Goal: Transaction & Acquisition: Book appointment/travel/reservation

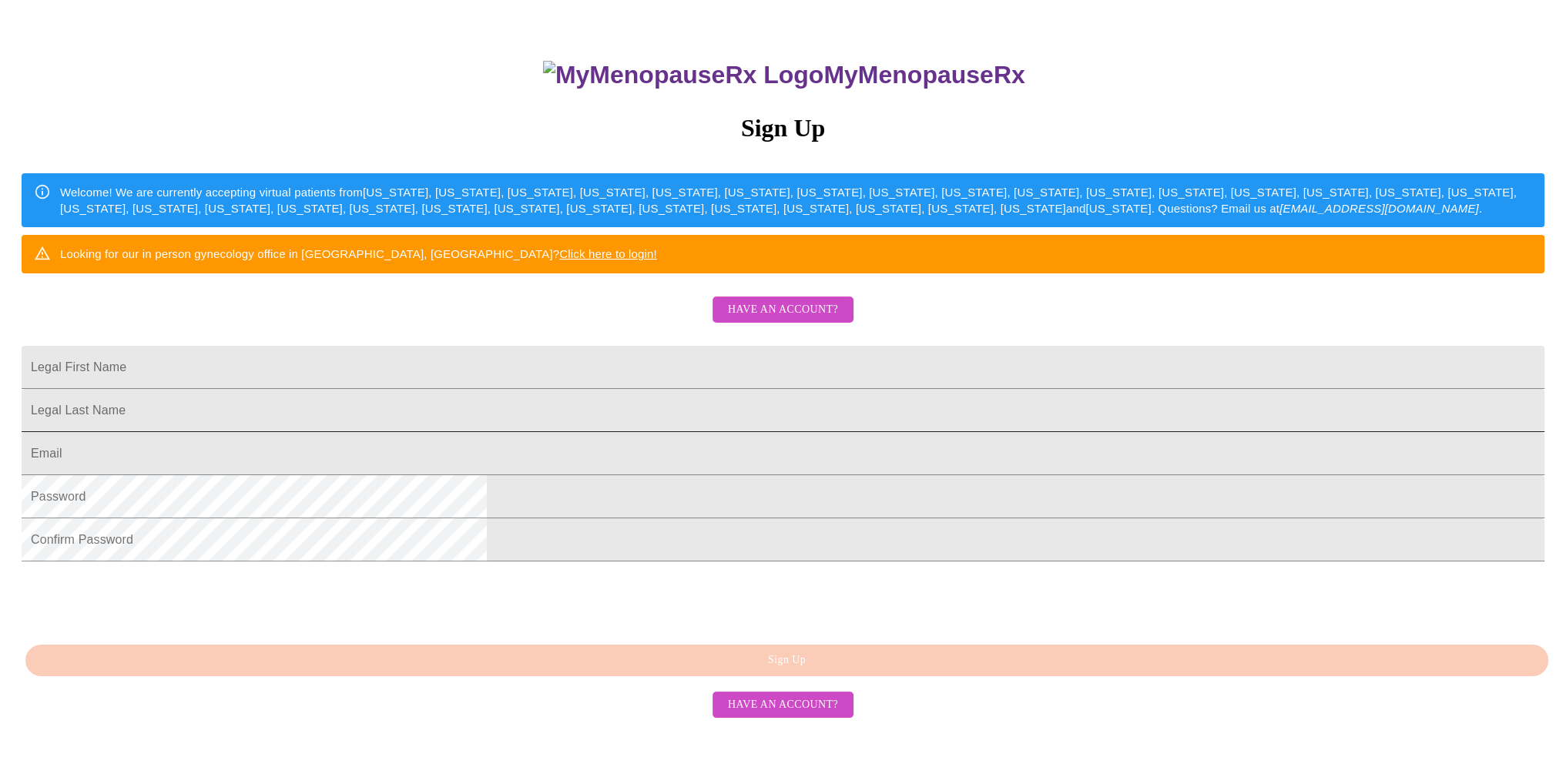
scroll to position [203, 0]
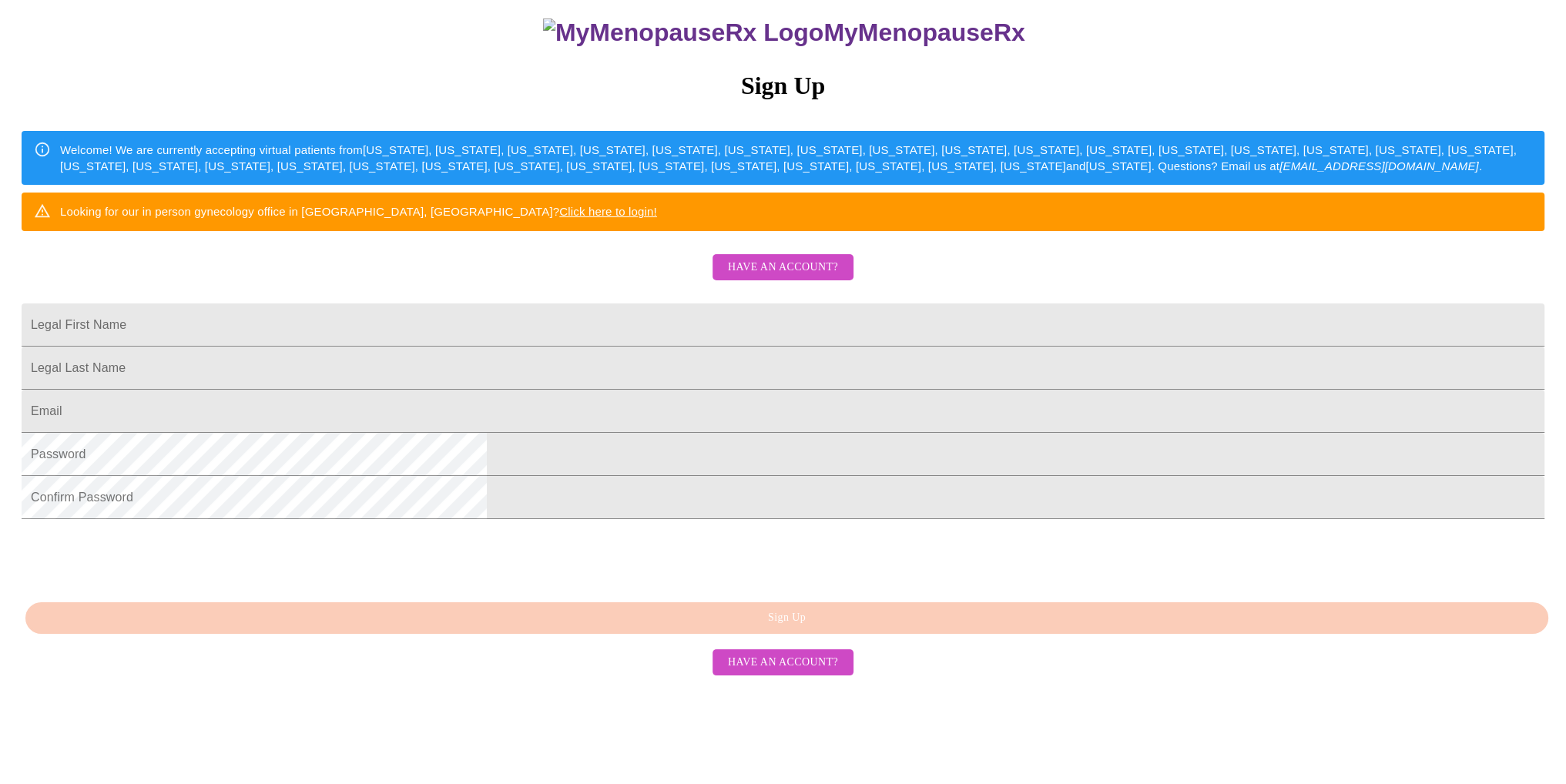
click at [764, 672] on span "Have an account?" at bounding box center [783, 662] width 110 height 19
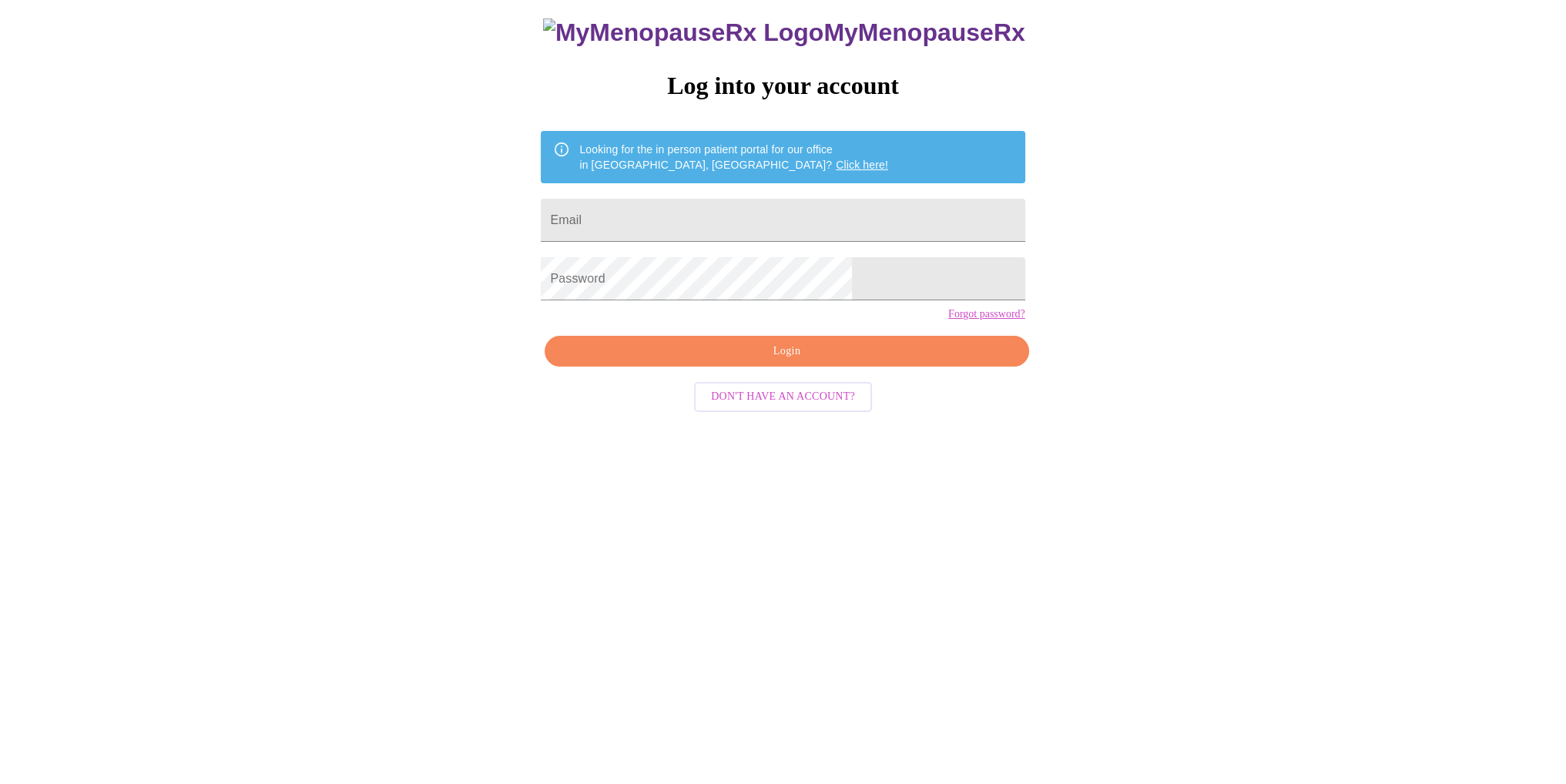
scroll to position [15, 0]
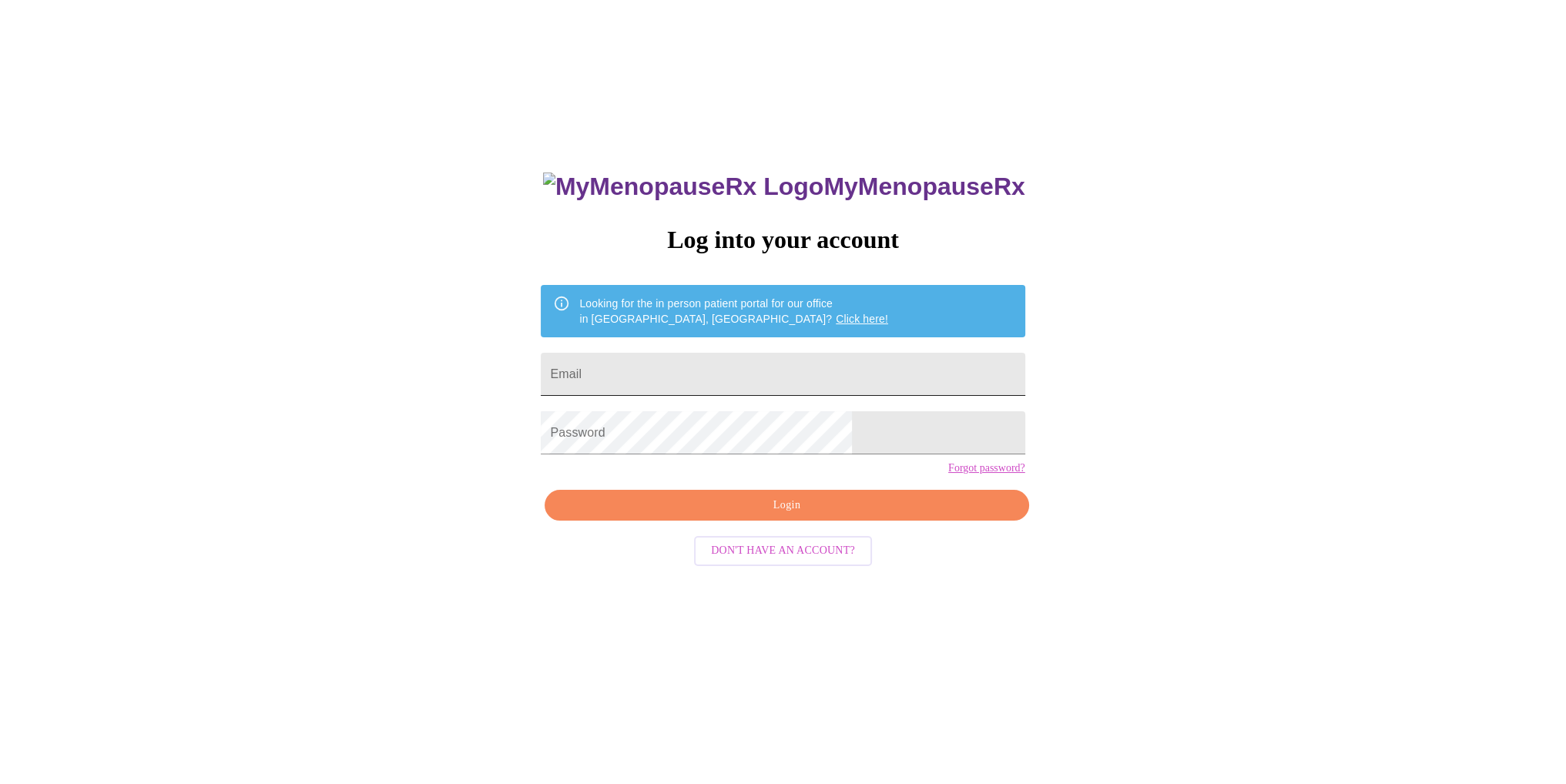
click at [735, 358] on input "Email" at bounding box center [783, 373] width 484 height 43
type input "[EMAIL_ADDRESS][DOMAIN_NAME]"
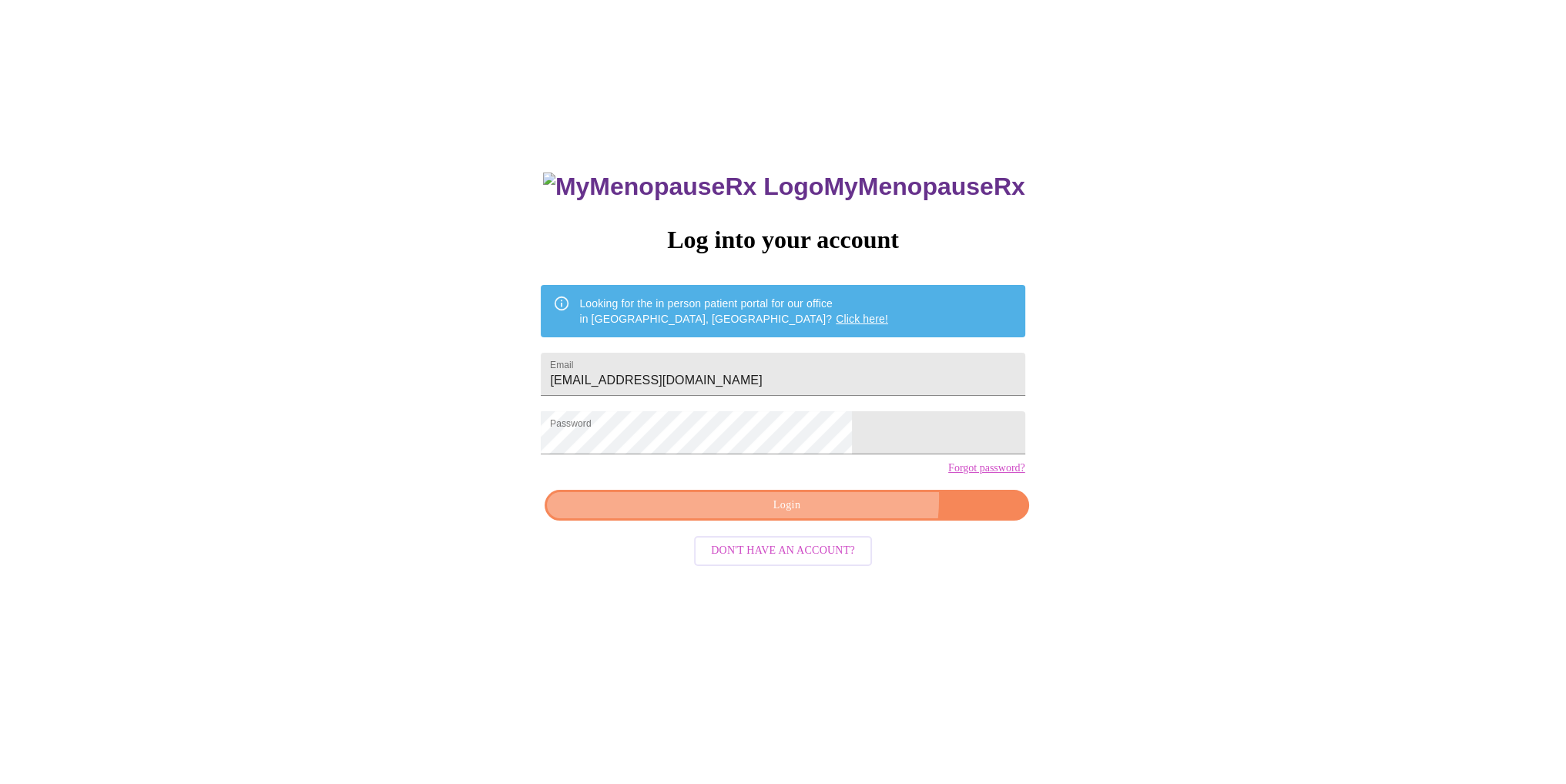
click at [828, 515] on span "Login" at bounding box center [786, 505] width 448 height 19
click at [836, 313] on link "Click here!" at bounding box center [862, 319] width 53 height 12
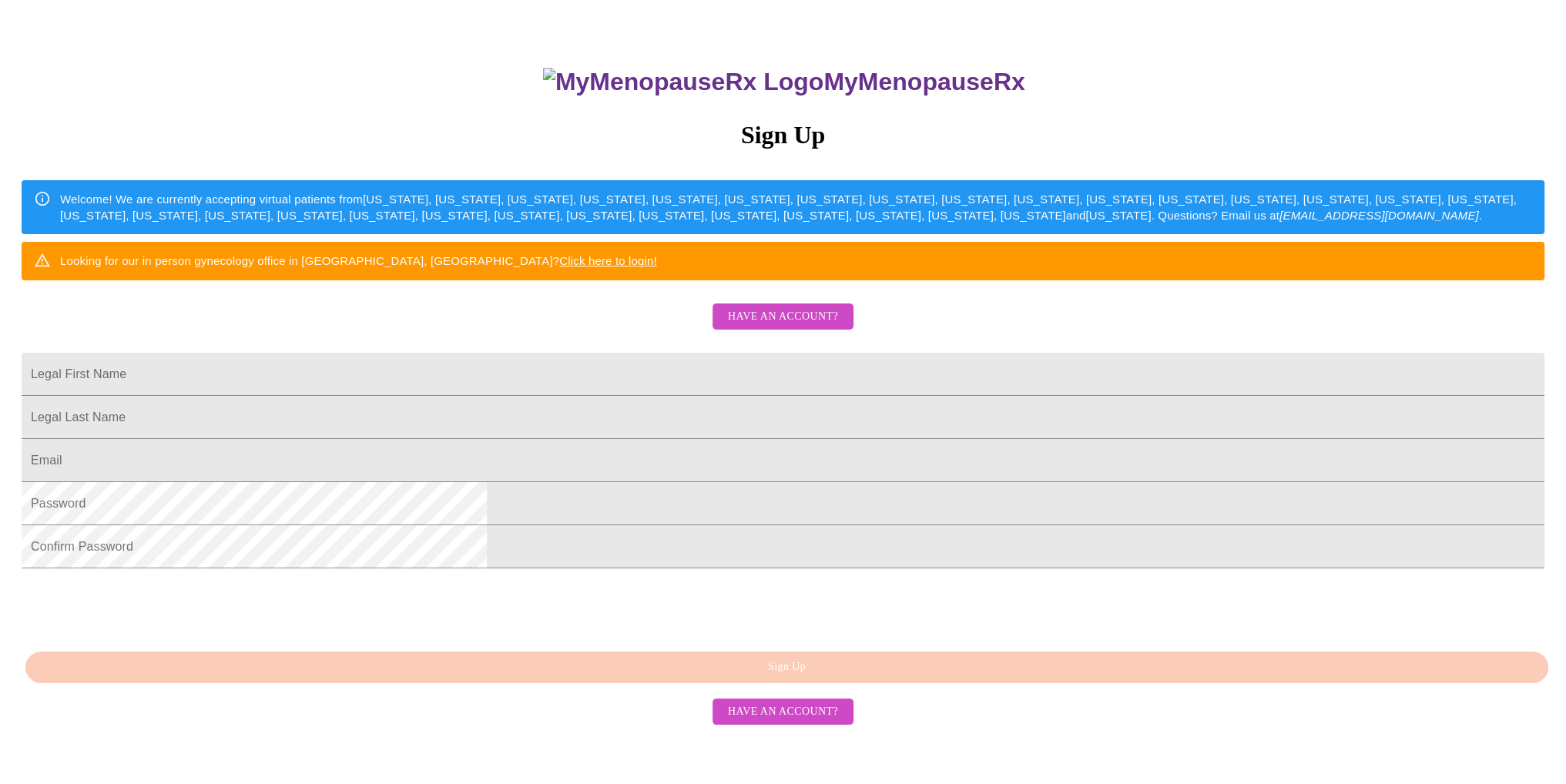
scroll to position [203, 0]
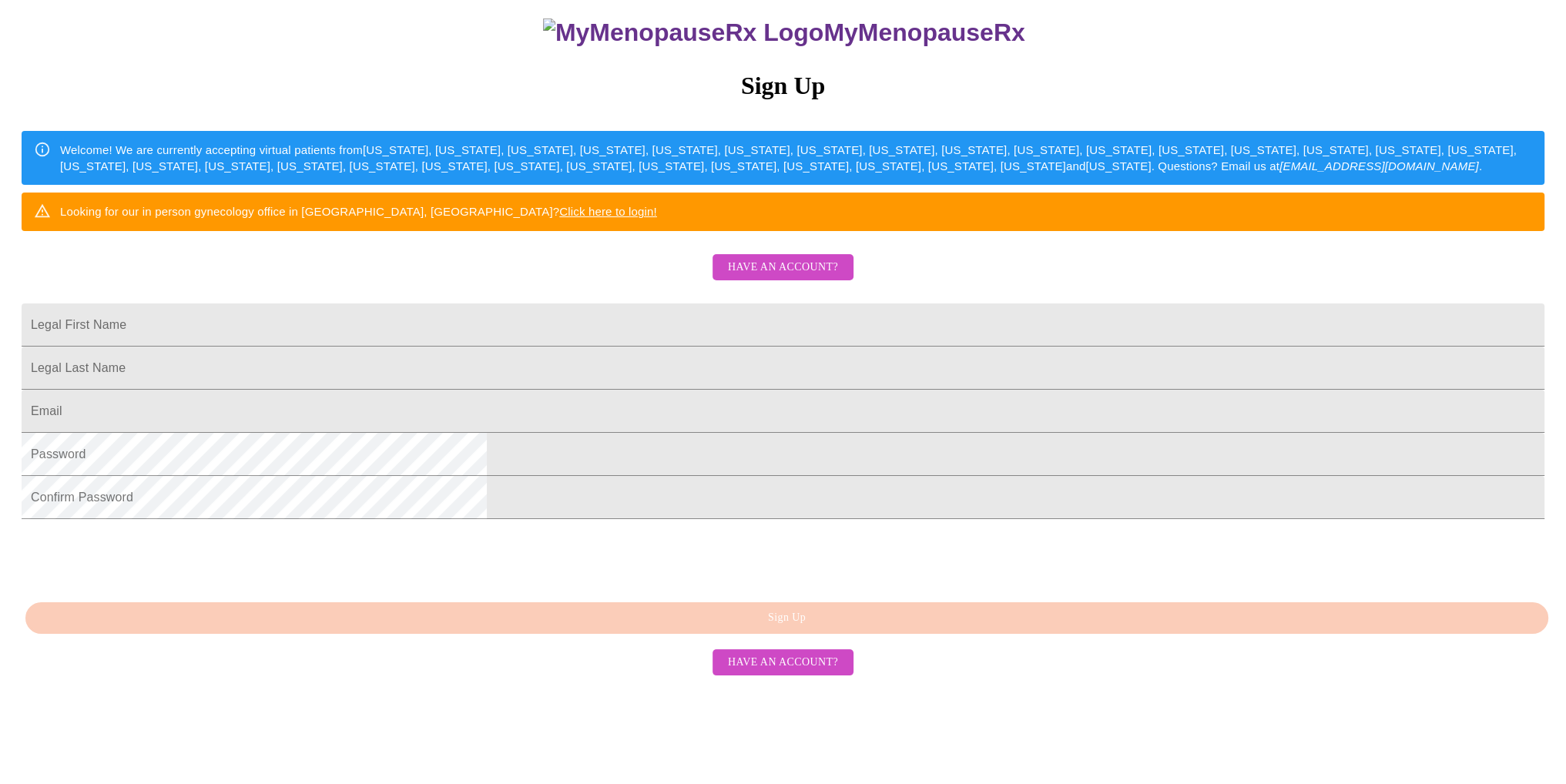
click at [813, 672] on span "Have an account?" at bounding box center [783, 662] width 110 height 19
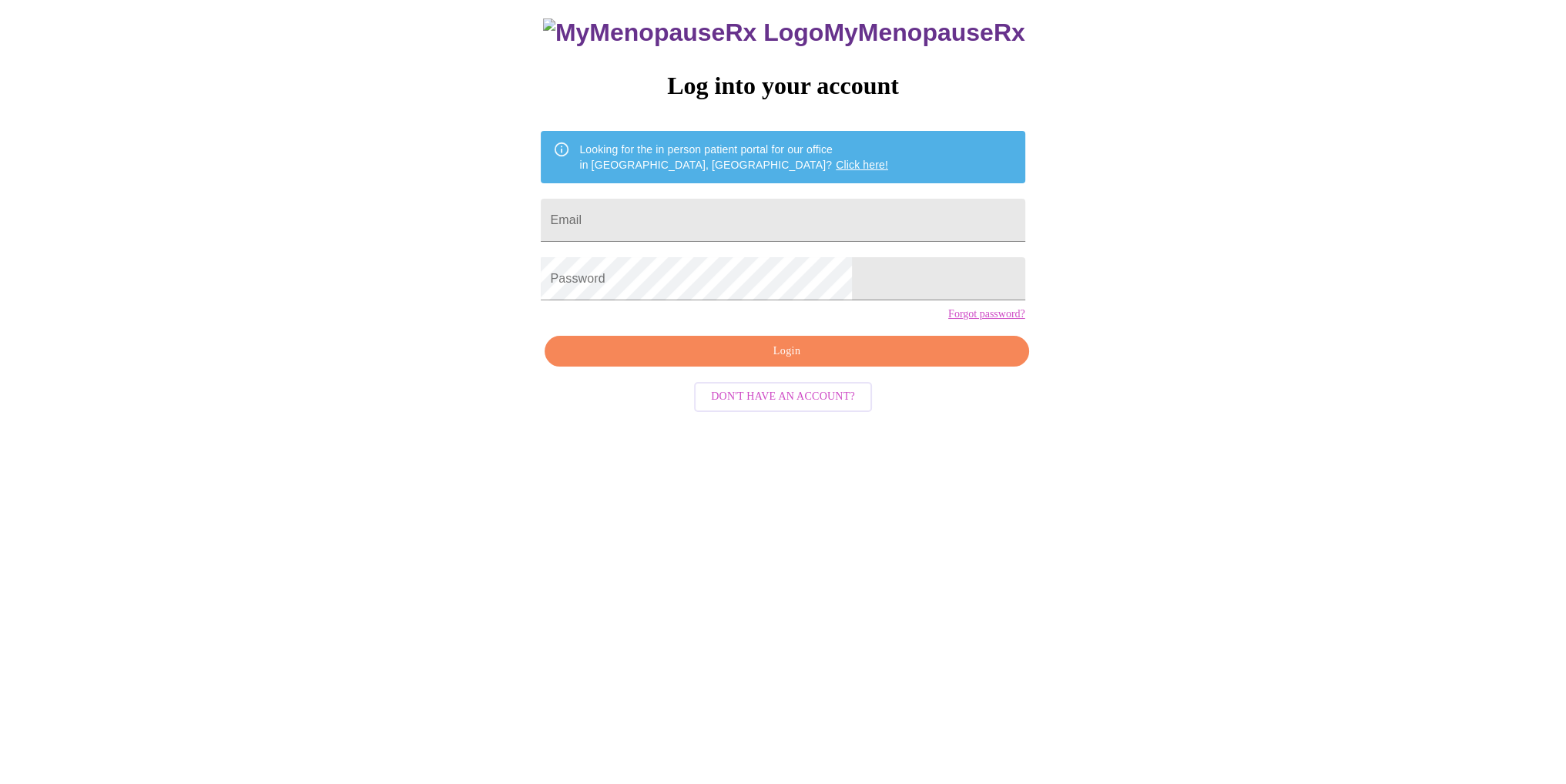
scroll to position [15, 0]
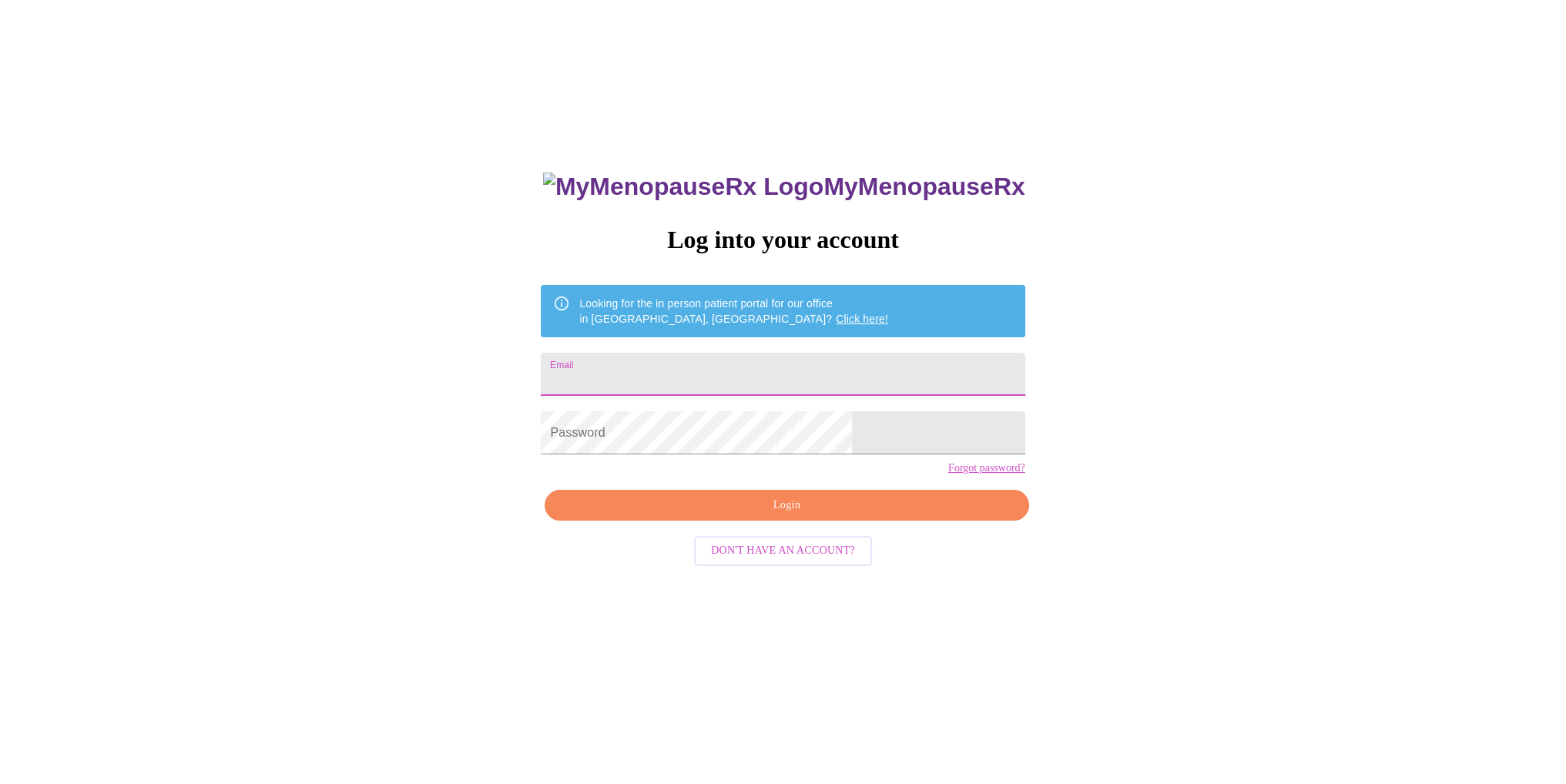
click at [673, 378] on input "Email" at bounding box center [783, 373] width 484 height 43
click at [721, 515] on span "Login" at bounding box center [786, 505] width 448 height 19
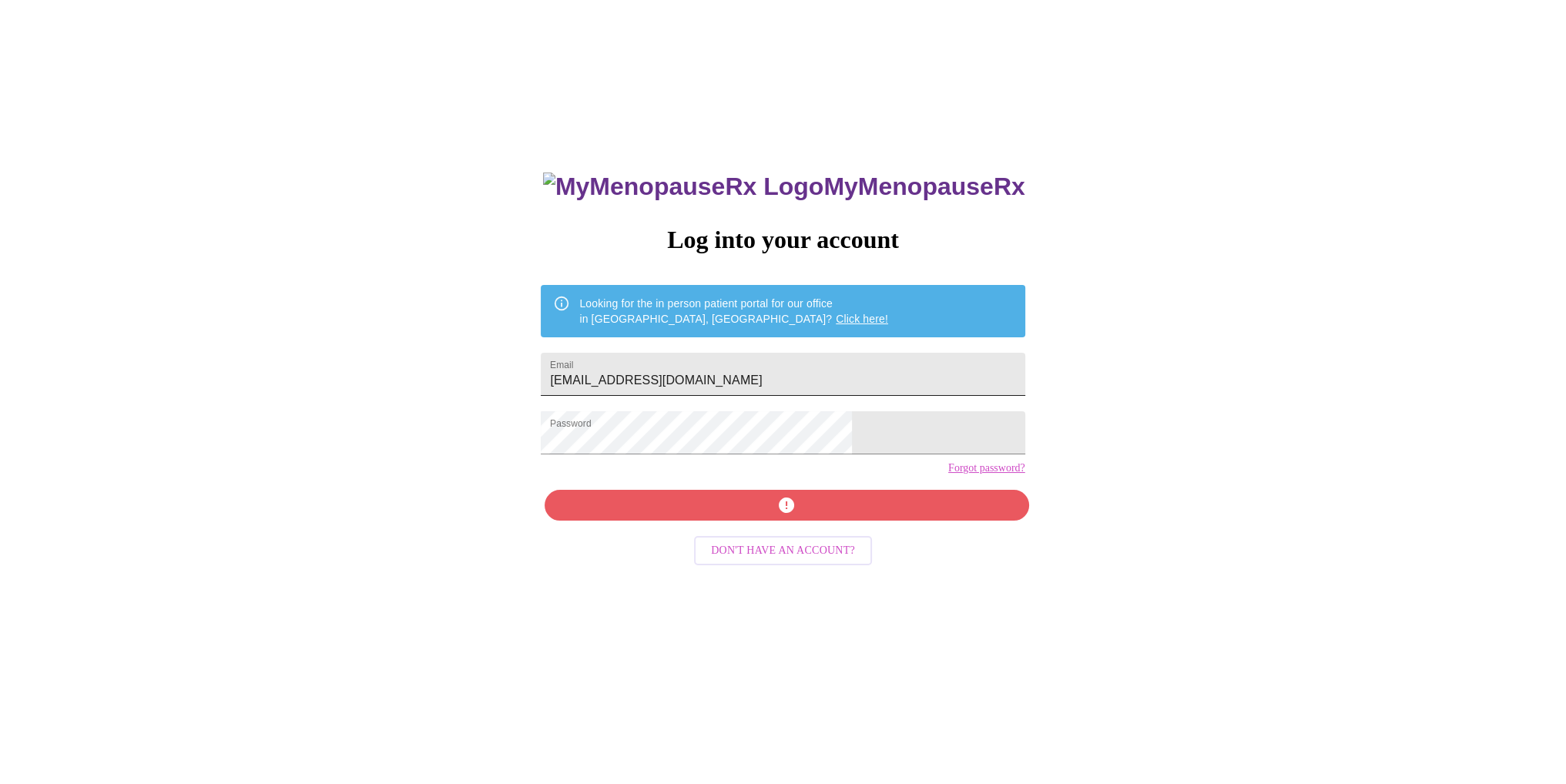
drag, startPoint x: 735, startPoint y: 383, endPoint x: 741, endPoint y: 377, distance: 8.5
click at [738, 382] on input "[EMAIL_ADDRESS][DOMAIN_NAME]" at bounding box center [783, 373] width 484 height 43
drag, startPoint x: 770, startPoint y: 370, endPoint x: 628, endPoint y: 384, distance: 142.7
click at [628, 384] on input "[EMAIL_ADDRESS][DOMAIN_NAME]" at bounding box center [783, 373] width 484 height 43
type input "[EMAIL_ADDRESS][DOMAIN_NAME]"
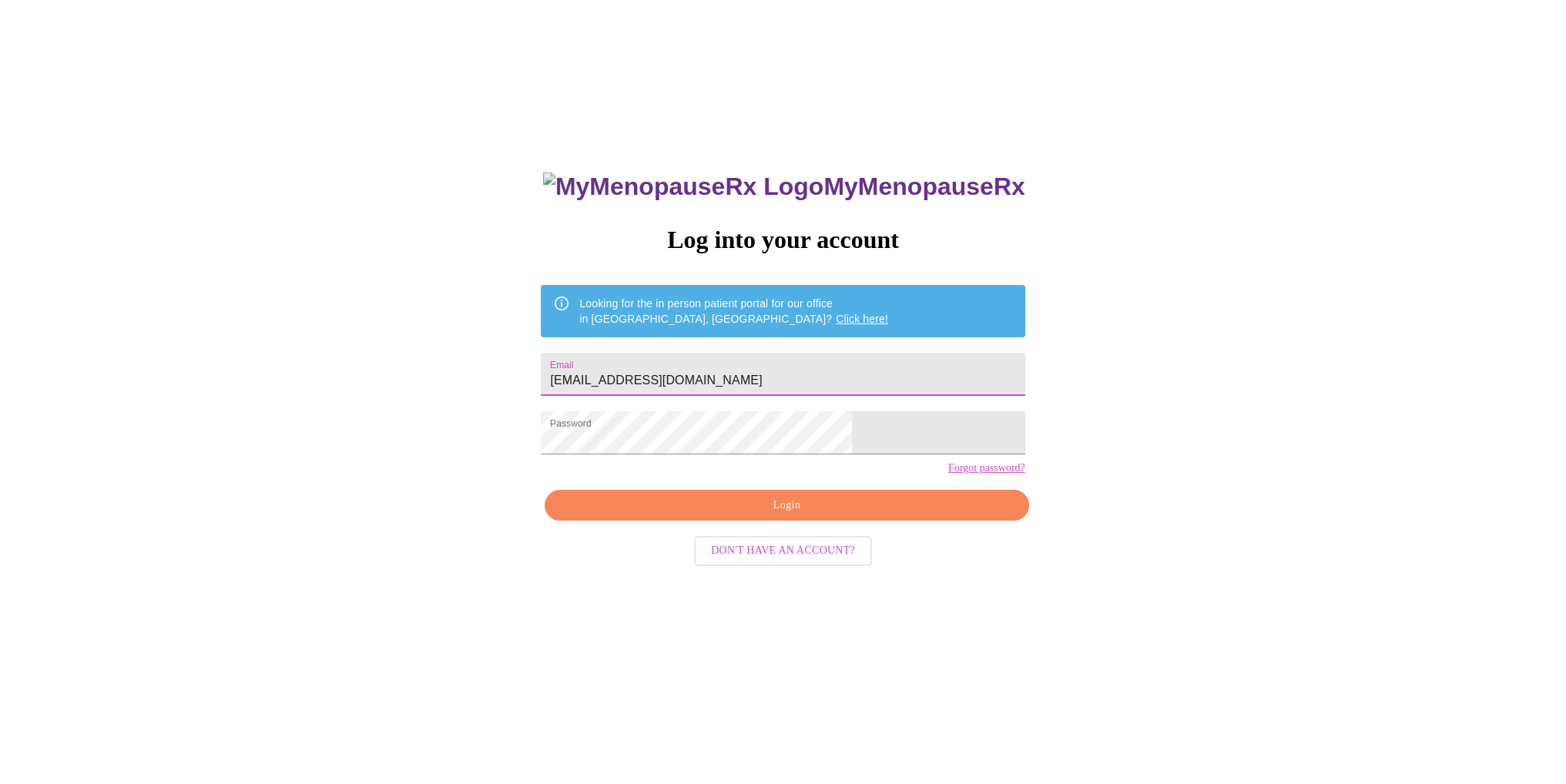
click at [753, 515] on span "Login" at bounding box center [786, 505] width 448 height 19
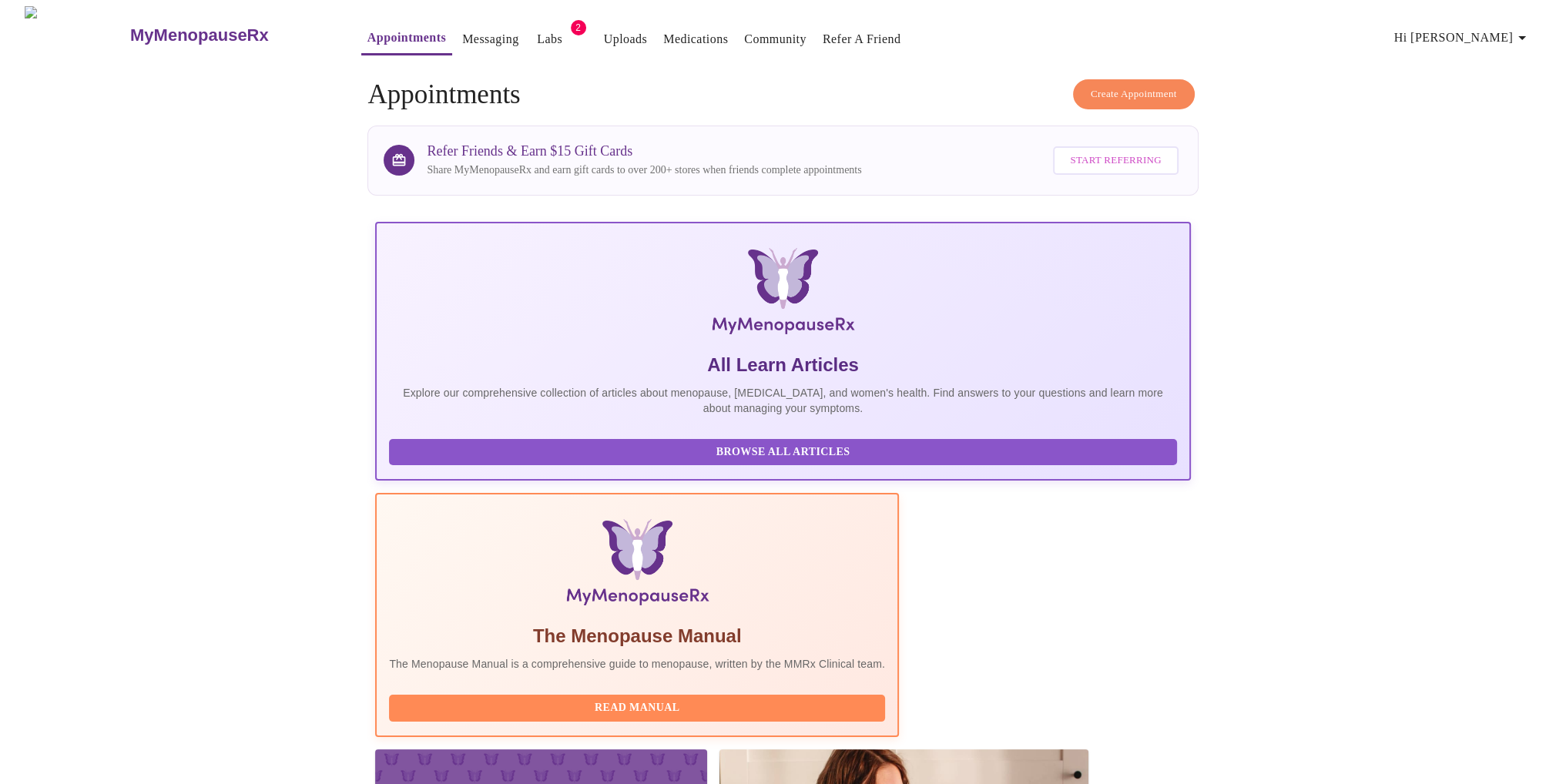
click at [1154, 87] on span "Create Appointment" at bounding box center [1134, 94] width 86 height 18
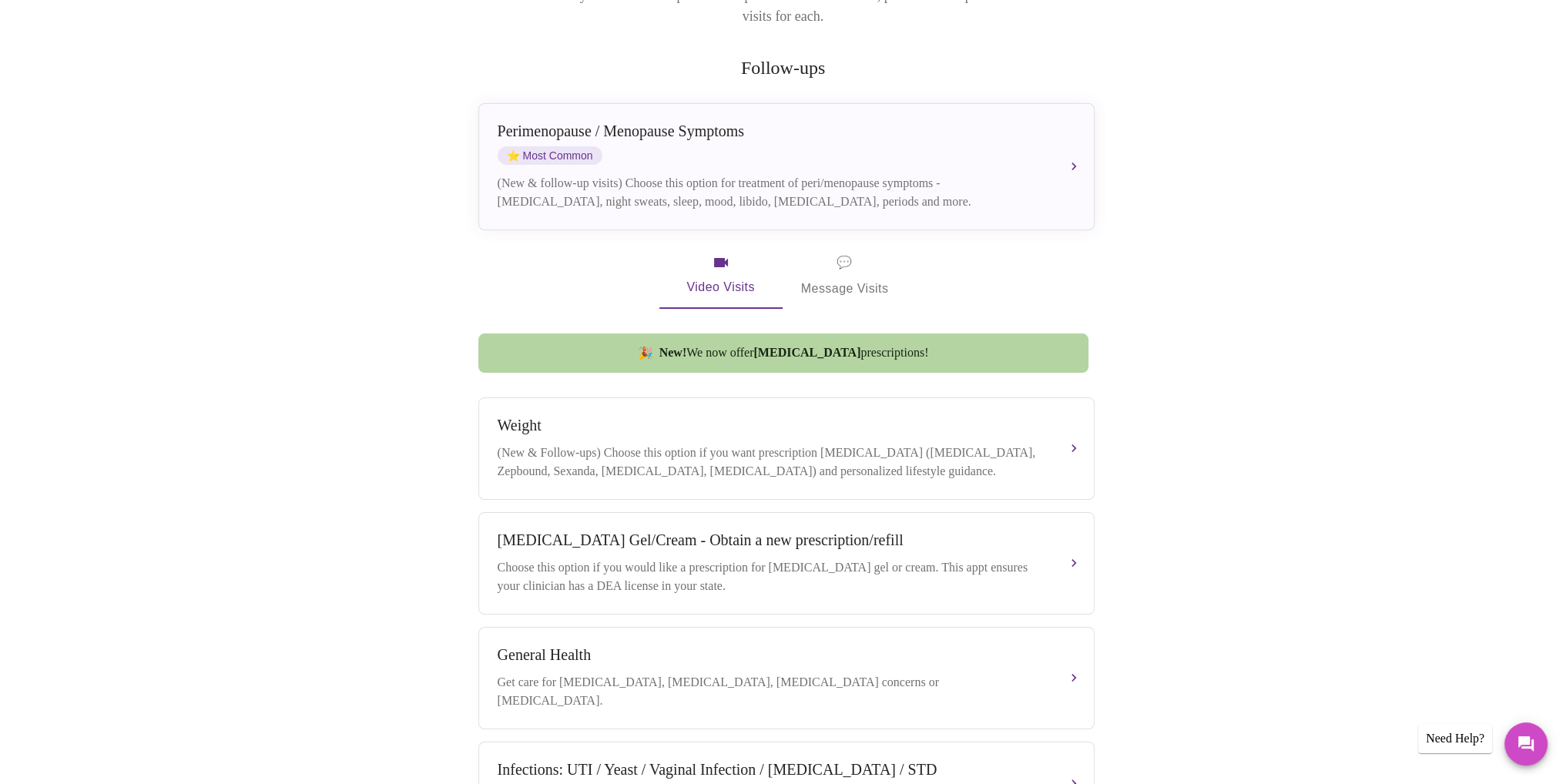
scroll to position [177, 0]
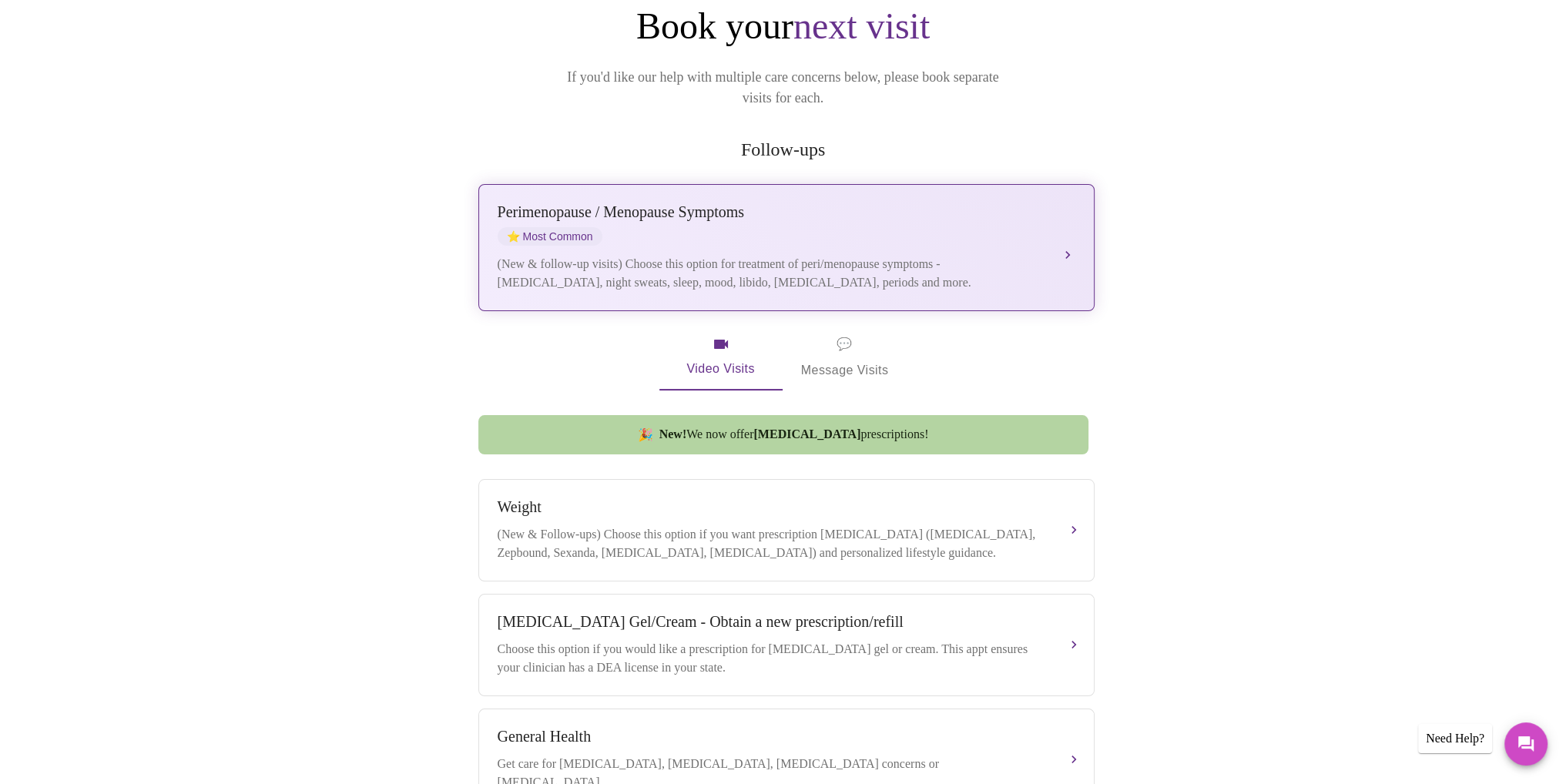
click at [653, 203] on div "Perimenopause / Menopause Symptoms" at bounding box center [771, 212] width 547 height 18
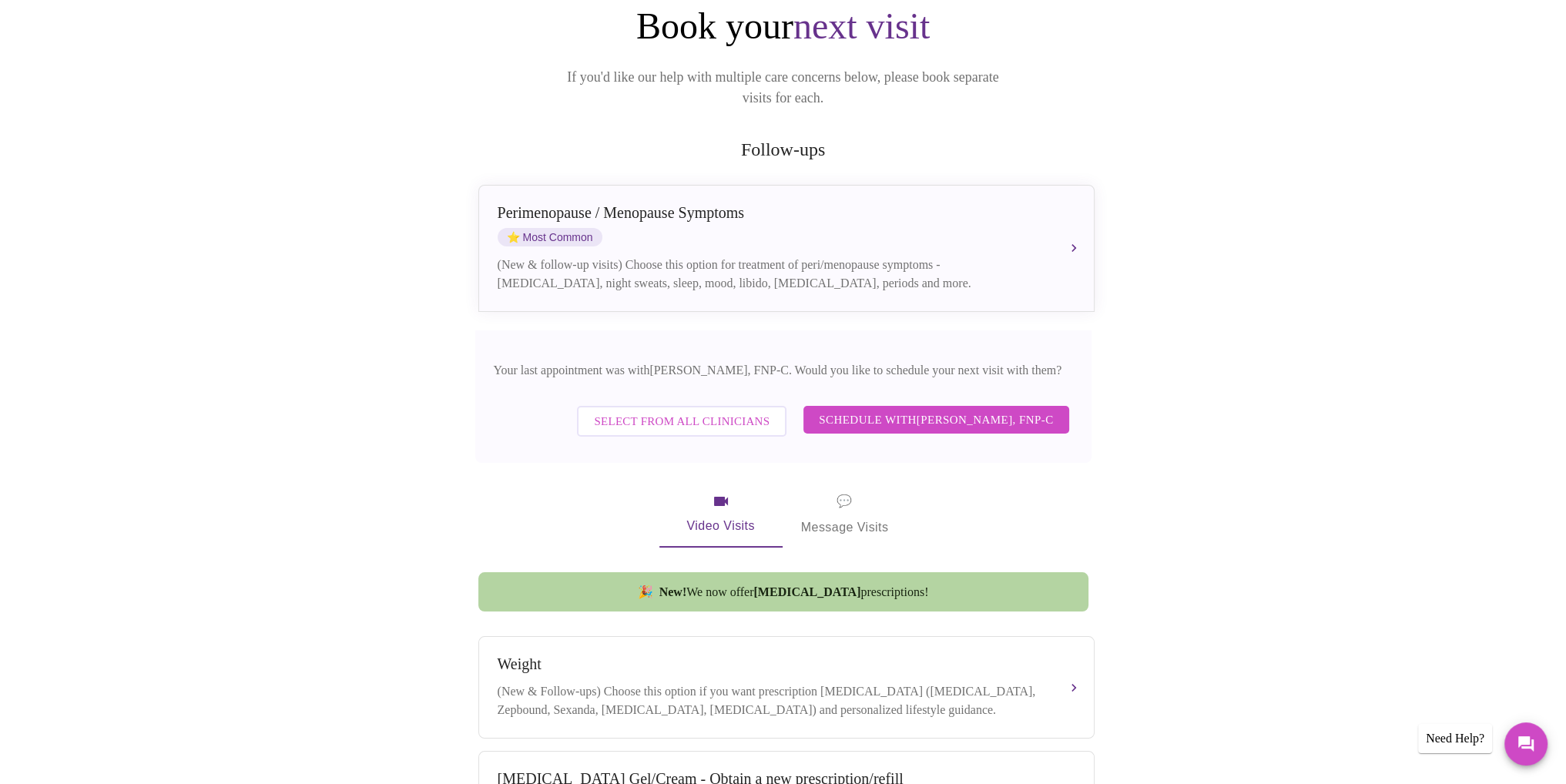
click at [678, 412] on span "Select from All Clinicians" at bounding box center [681, 421] width 175 height 20
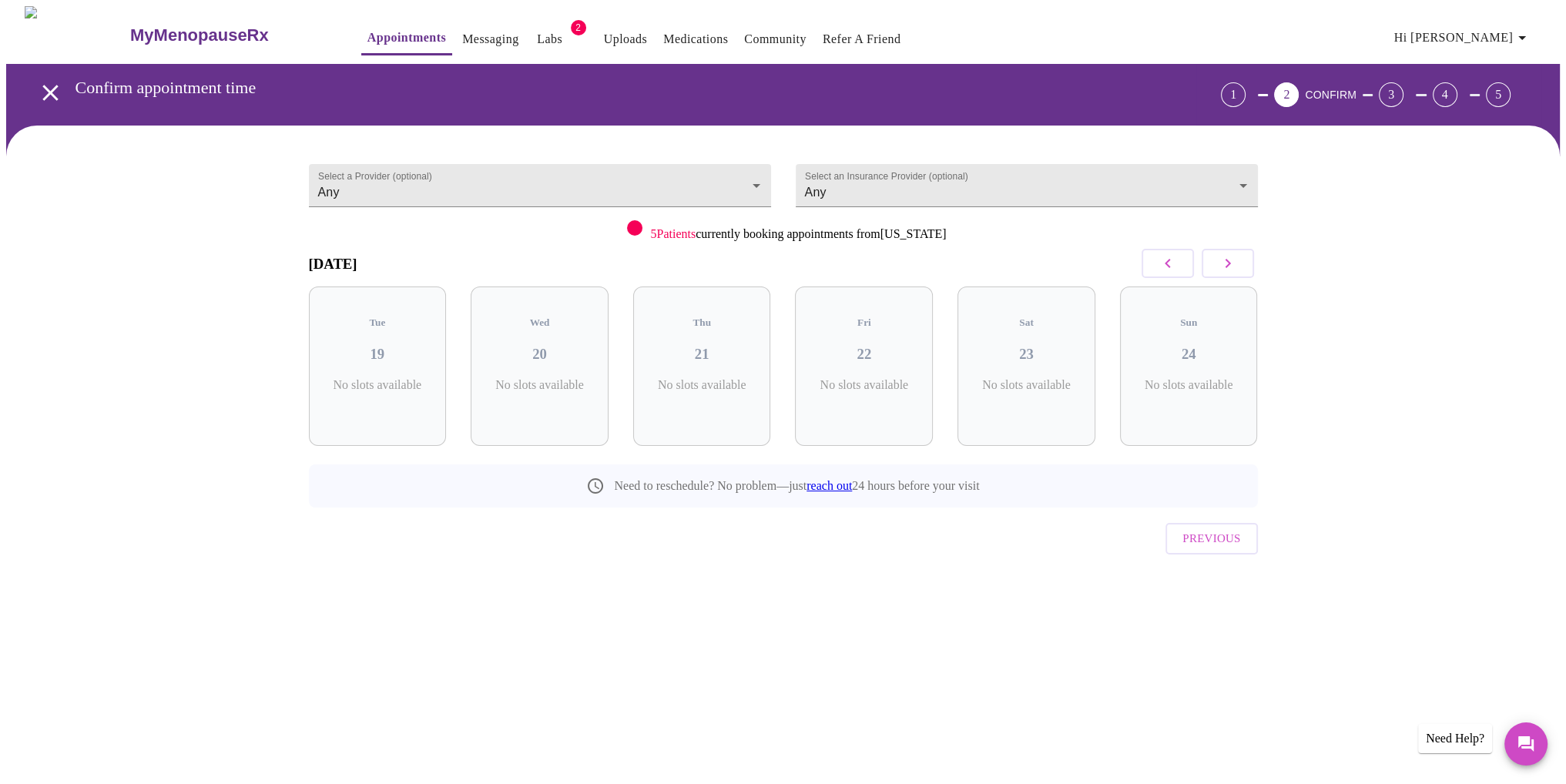
scroll to position [0, 0]
click at [717, 346] on h3 "21" at bounding box center [708, 354] width 113 height 17
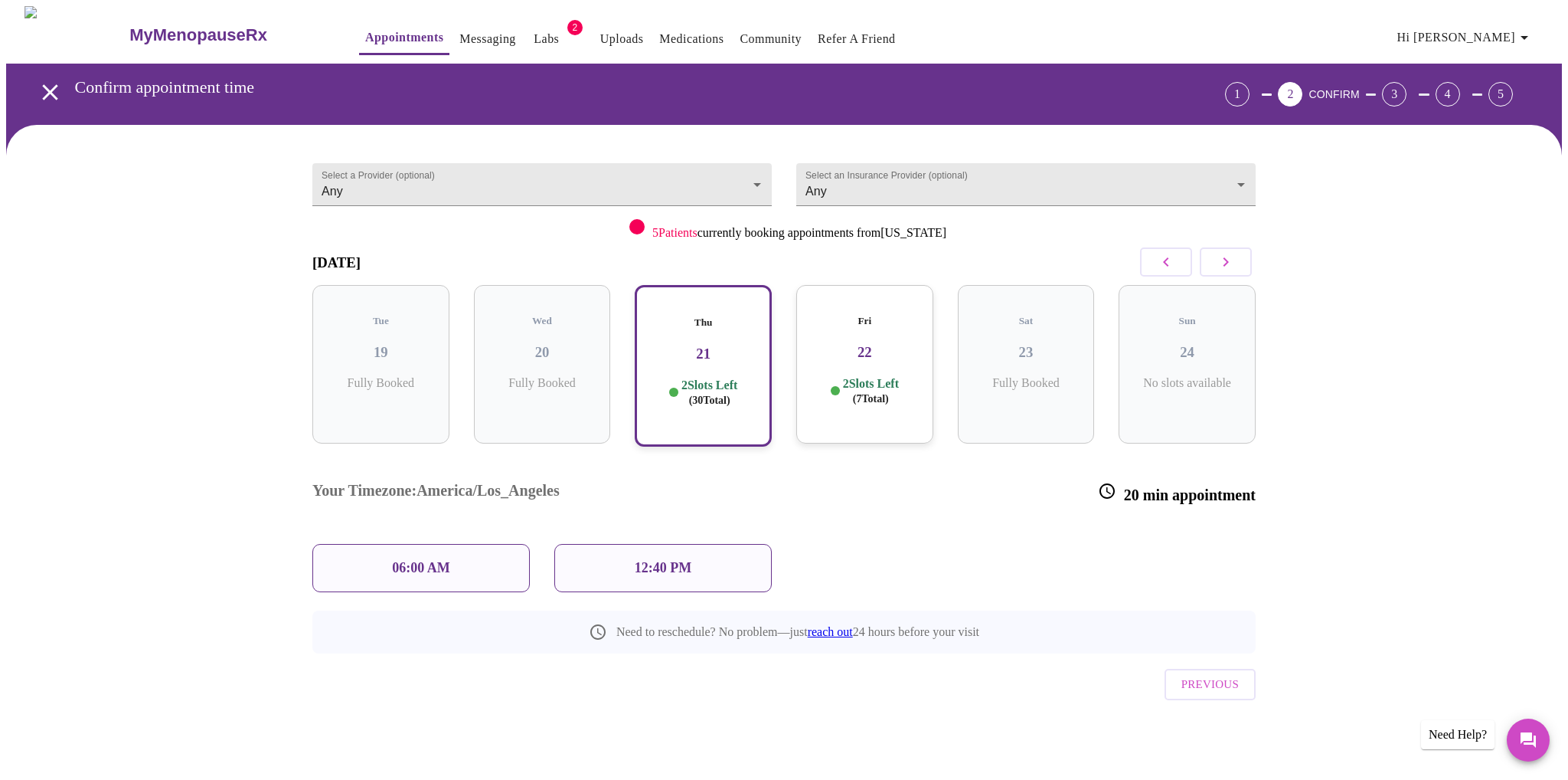
click at [1007, 693] on div "Select a Provider (optional) Any Any Select an Insurance Provider (optional) An…" at bounding box center [784, 444] width 981 height 603
click at [454, 544] on div "06:00 AM" at bounding box center [421, 568] width 217 height 49
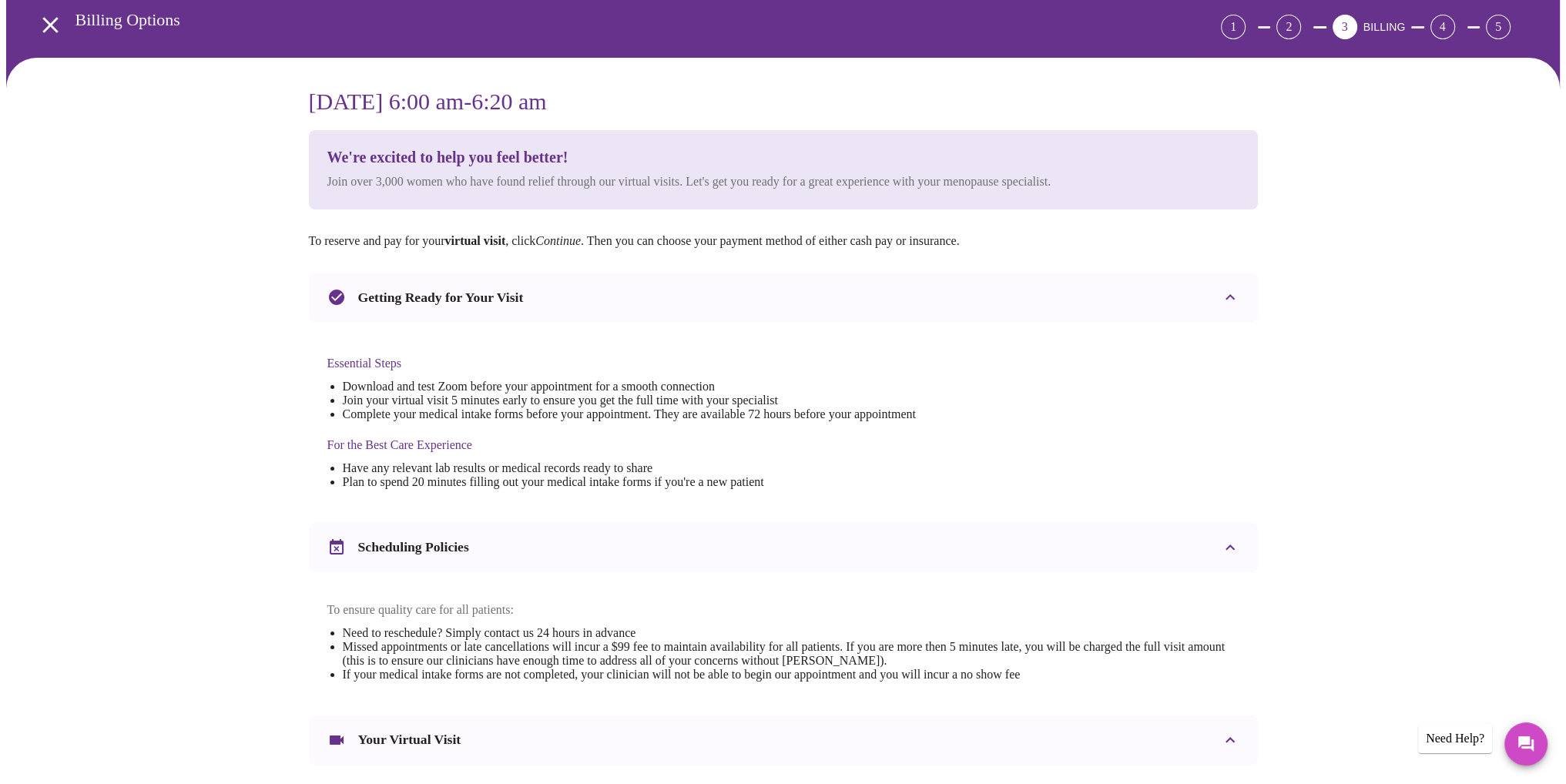
scroll to position [332, 0]
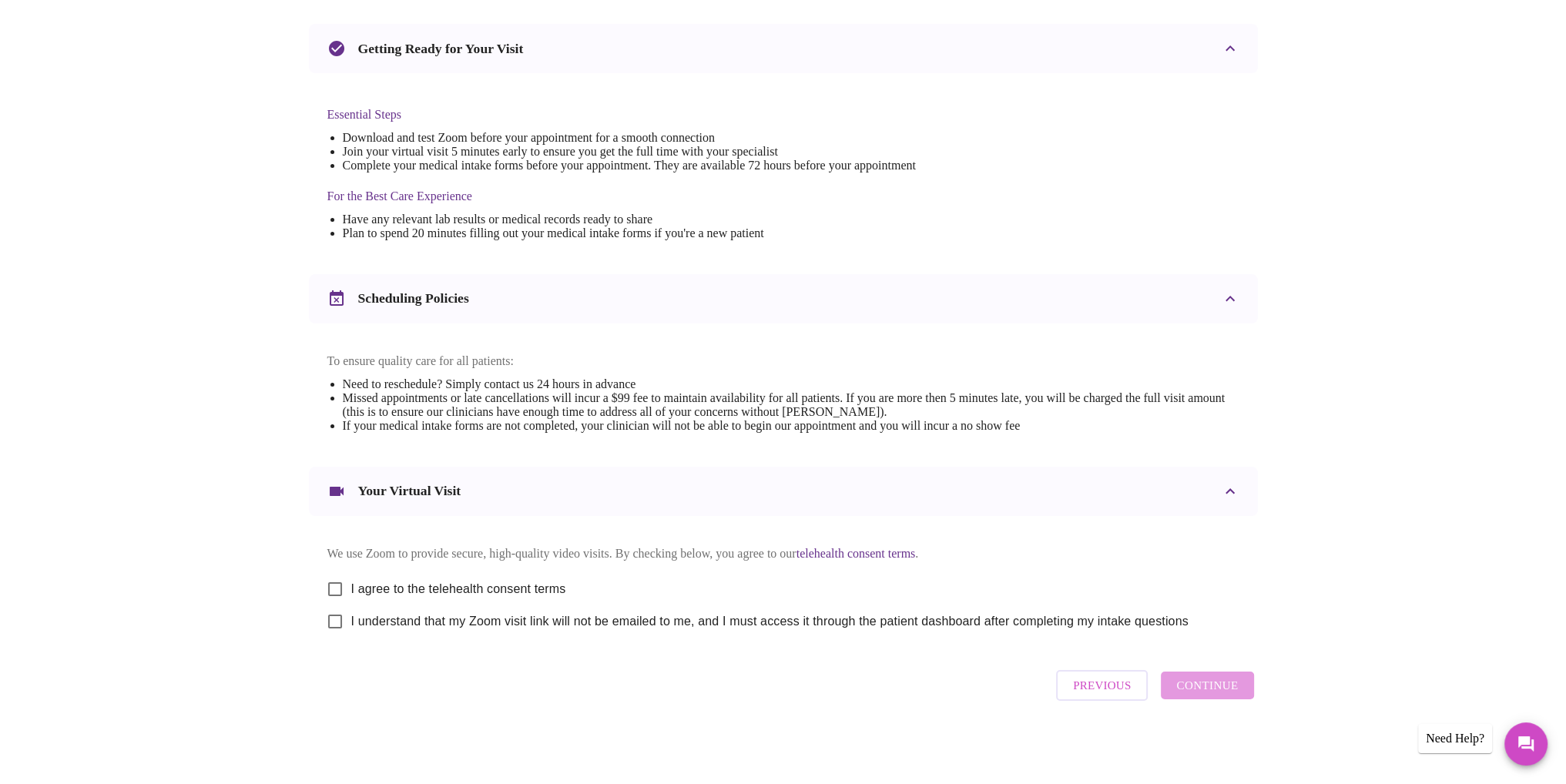
click at [336, 581] on input "I agree to the telehealth consent terms" at bounding box center [335, 589] width 33 height 33
checkbox input "true"
click at [332, 623] on input "I understand that my Zoom visit link will not be emailed to me, and I must acce…" at bounding box center [335, 621] width 33 height 33
checkbox input "true"
click at [1233, 695] on span "Continue" at bounding box center [1207, 684] width 61 height 20
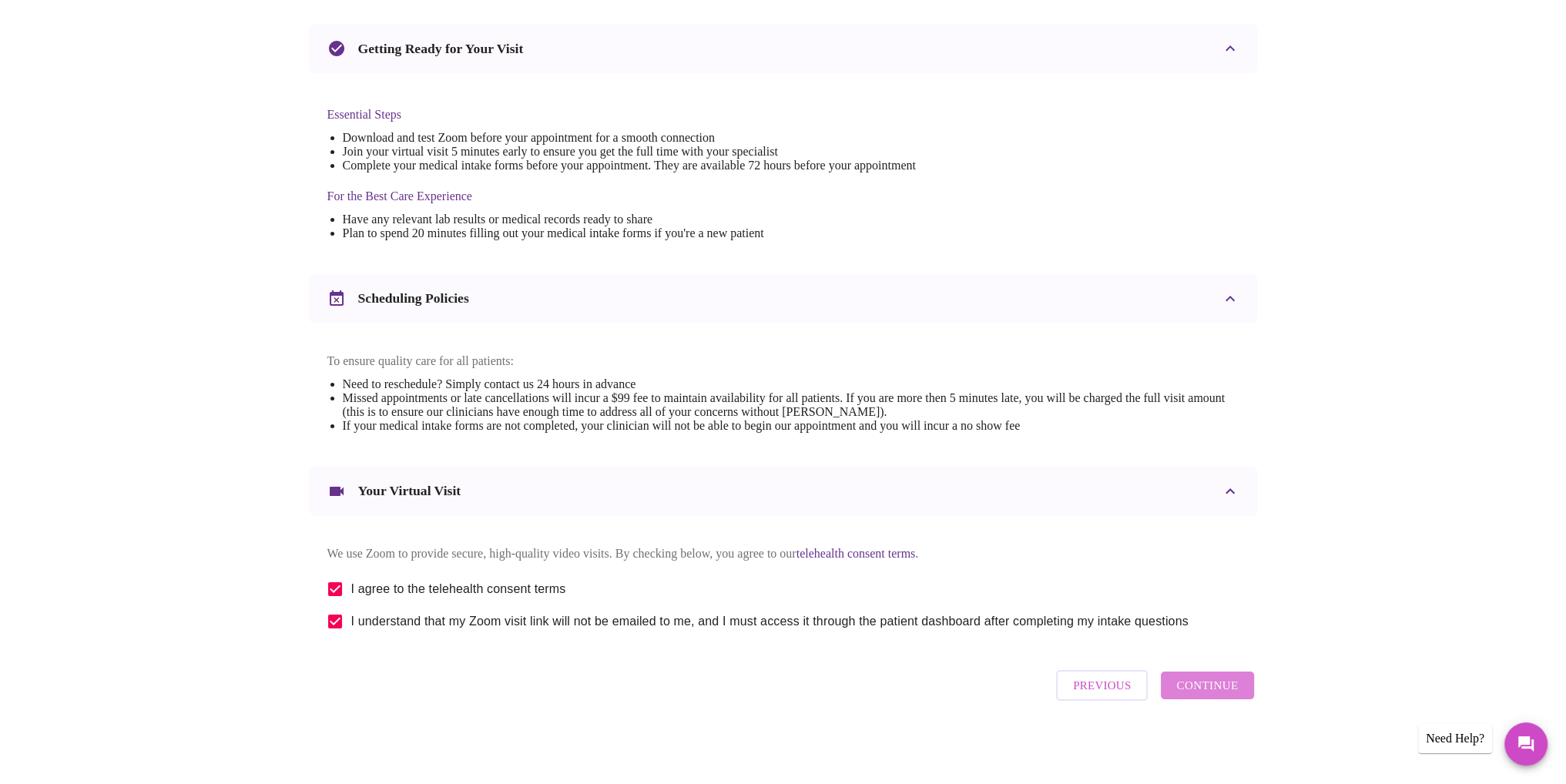
scroll to position [0, 0]
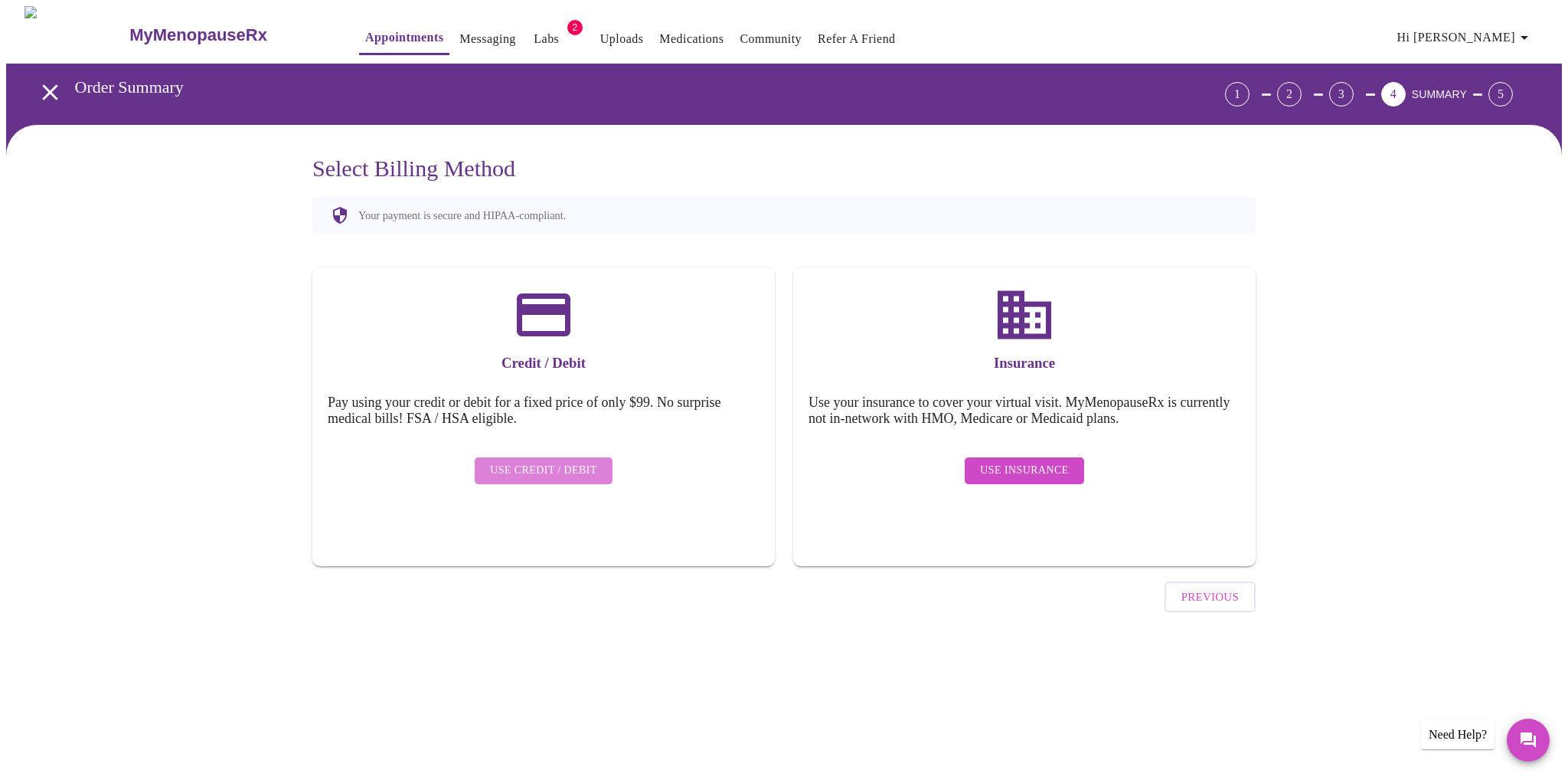
click at [586, 461] on span "Use Credit / Debit" at bounding box center [544, 470] width 108 height 19
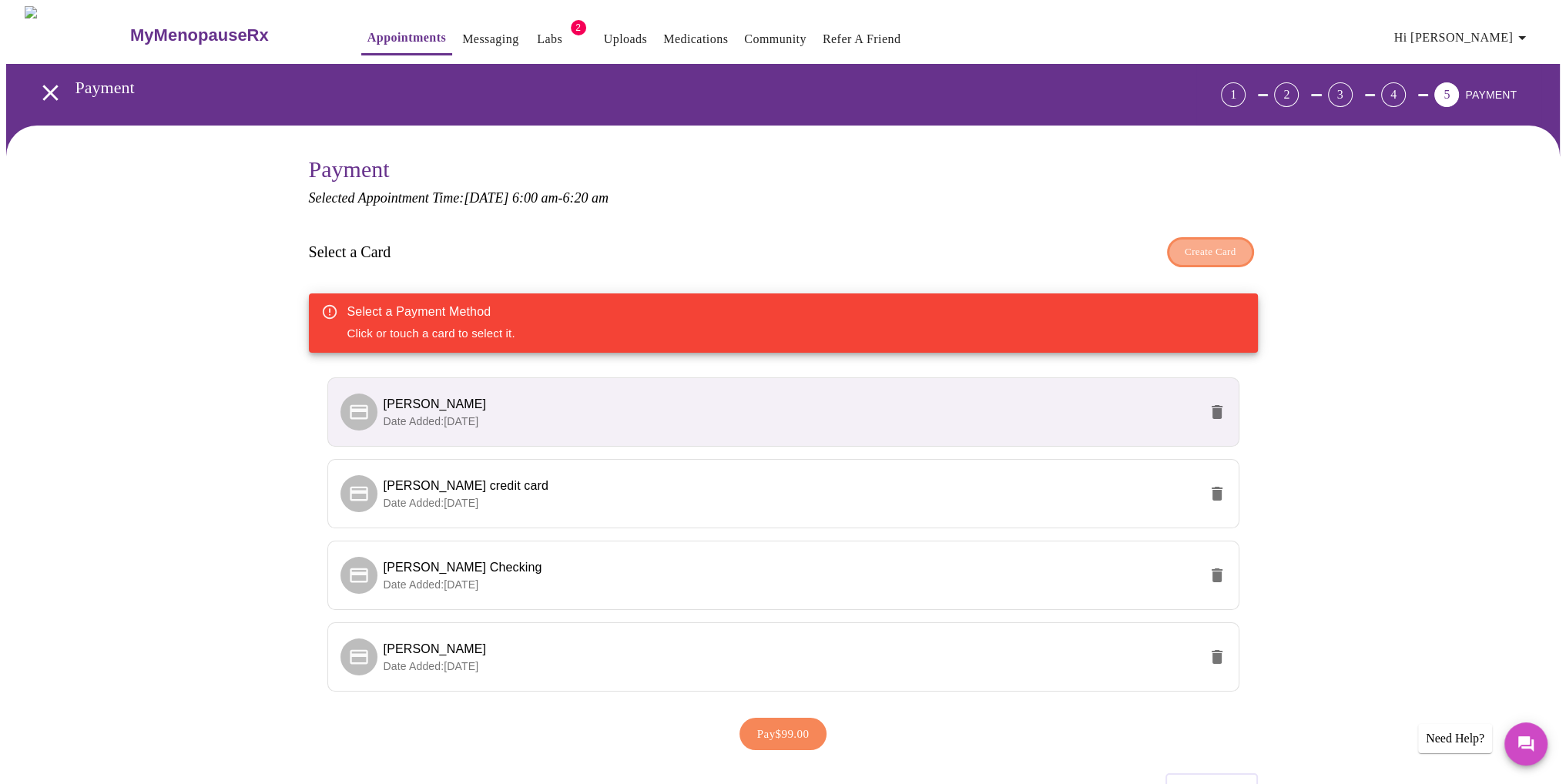
click at [1199, 257] on span "Create Card" at bounding box center [1211, 252] width 52 height 18
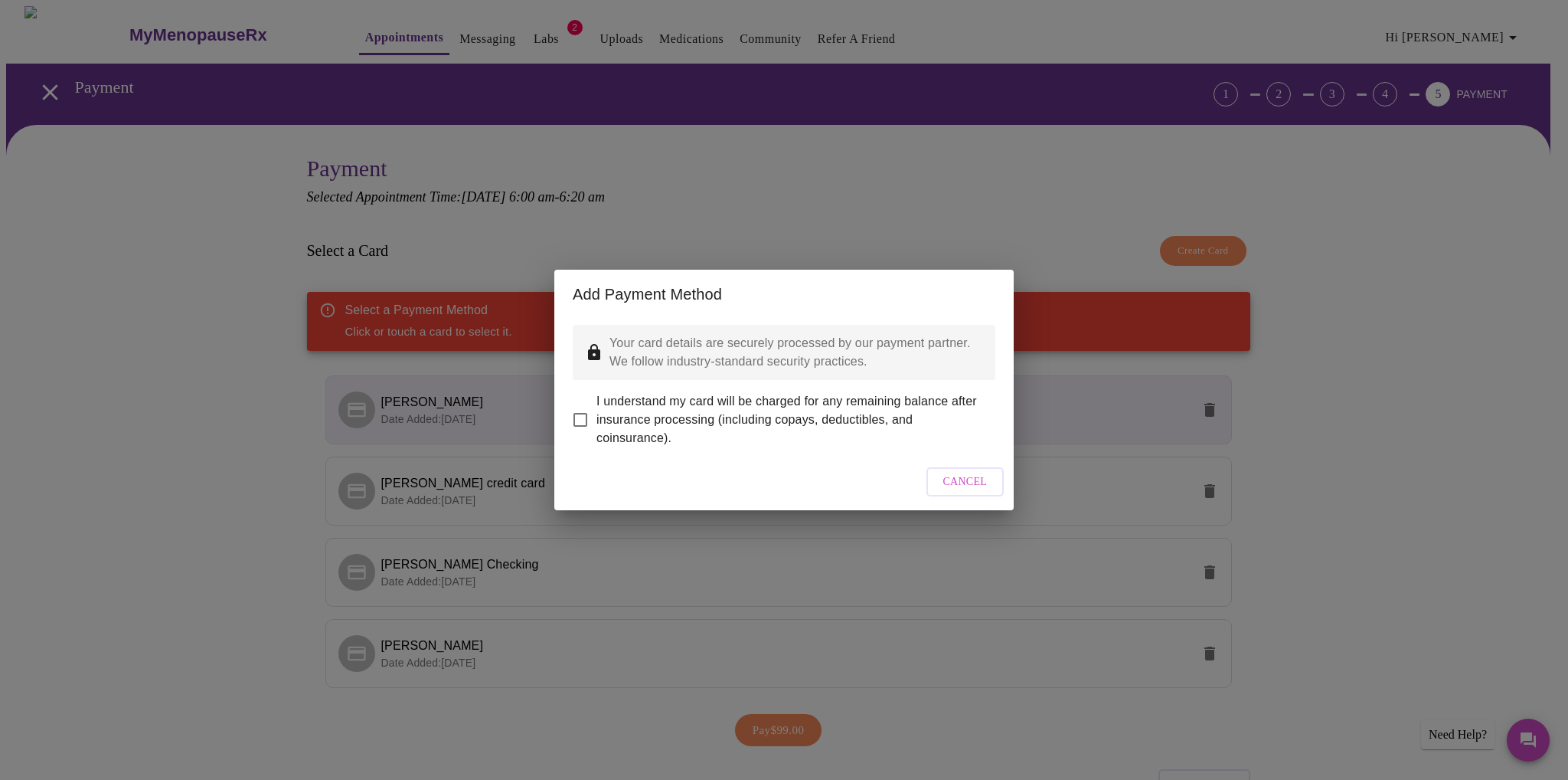
click at [581, 404] on input "I understand my card will be charged for any remaining balance after insurance …" at bounding box center [581, 420] width 32 height 32
checkbox input "true"
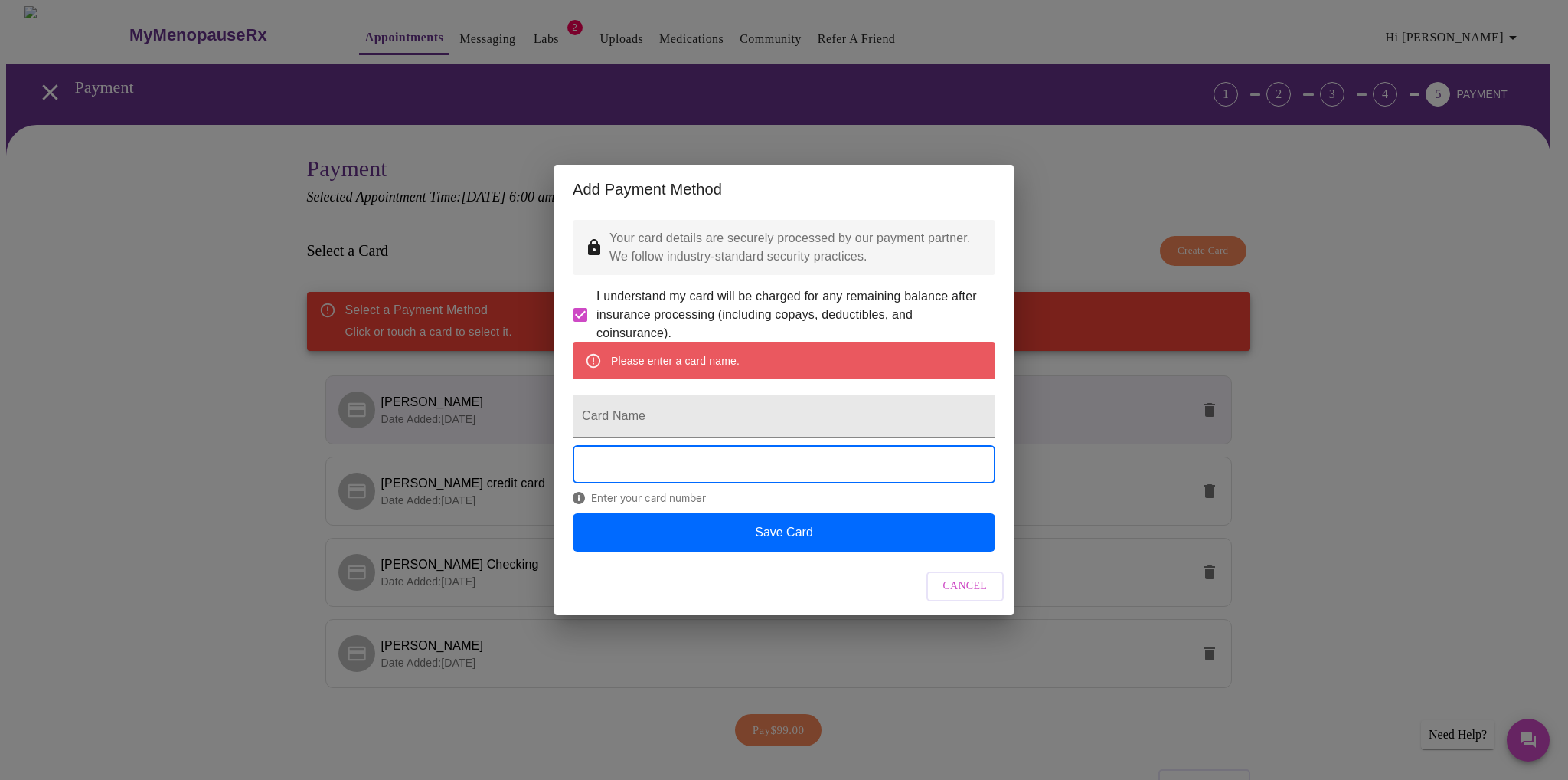
click at [648, 354] on div "Please enter a card name." at bounding box center [675, 360] width 129 height 28
click at [630, 417] on input "Card Name" at bounding box center [784, 415] width 423 height 43
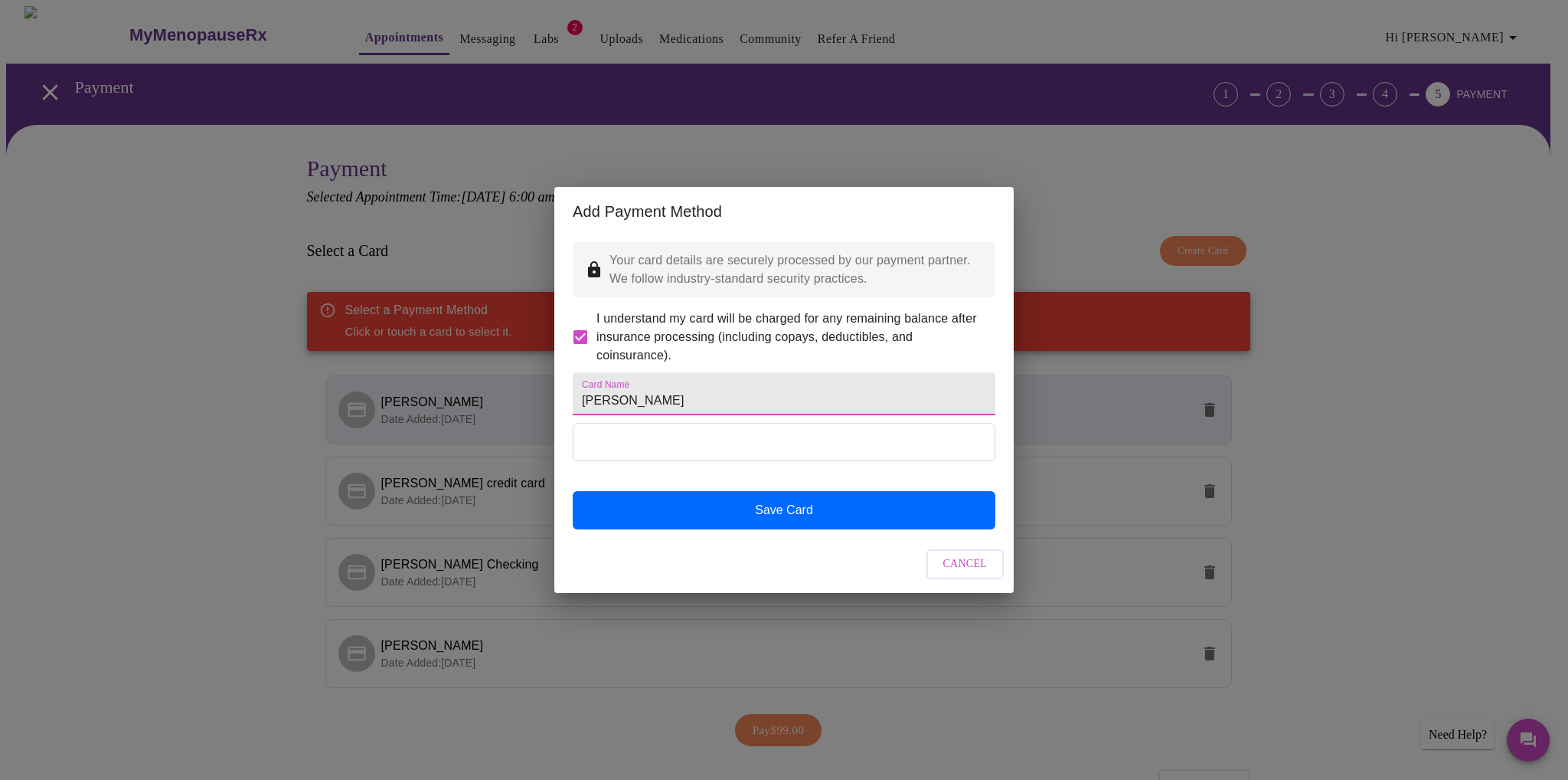
type input "[PERSON_NAME]"
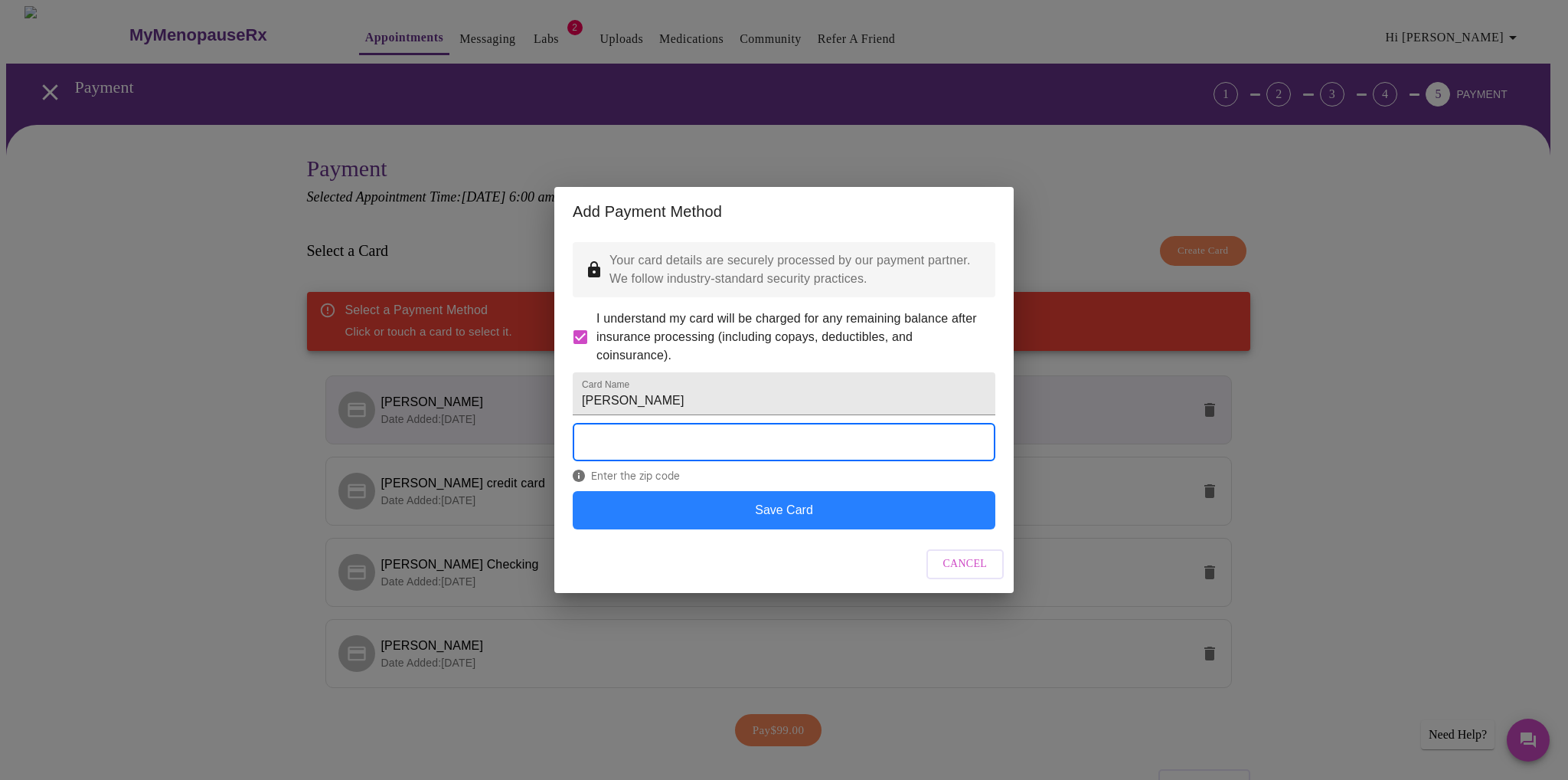
click at [758, 530] on button "Save Card" at bounding box center [784, 510] width 423 height 38
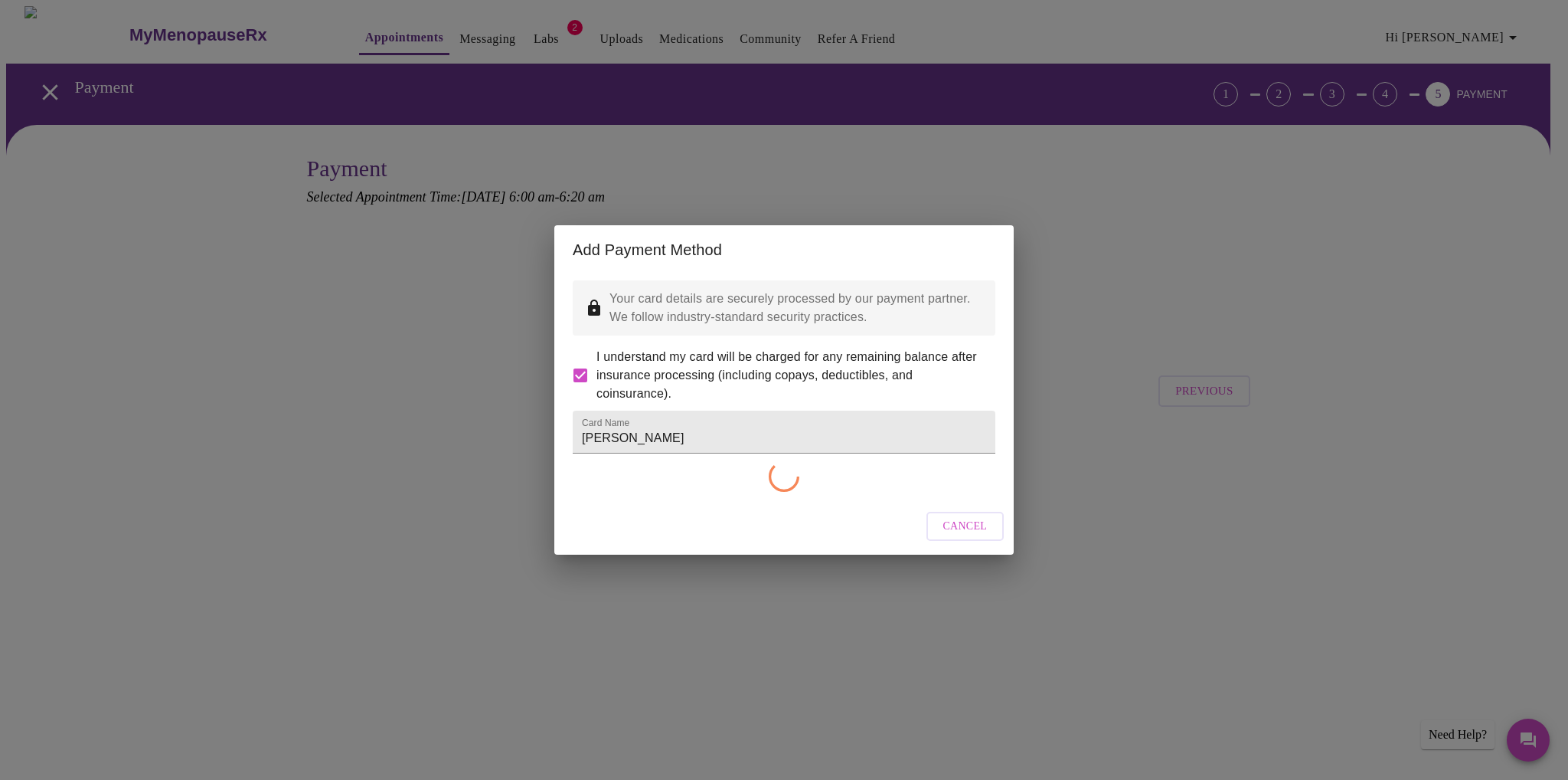
checkbox input "false"
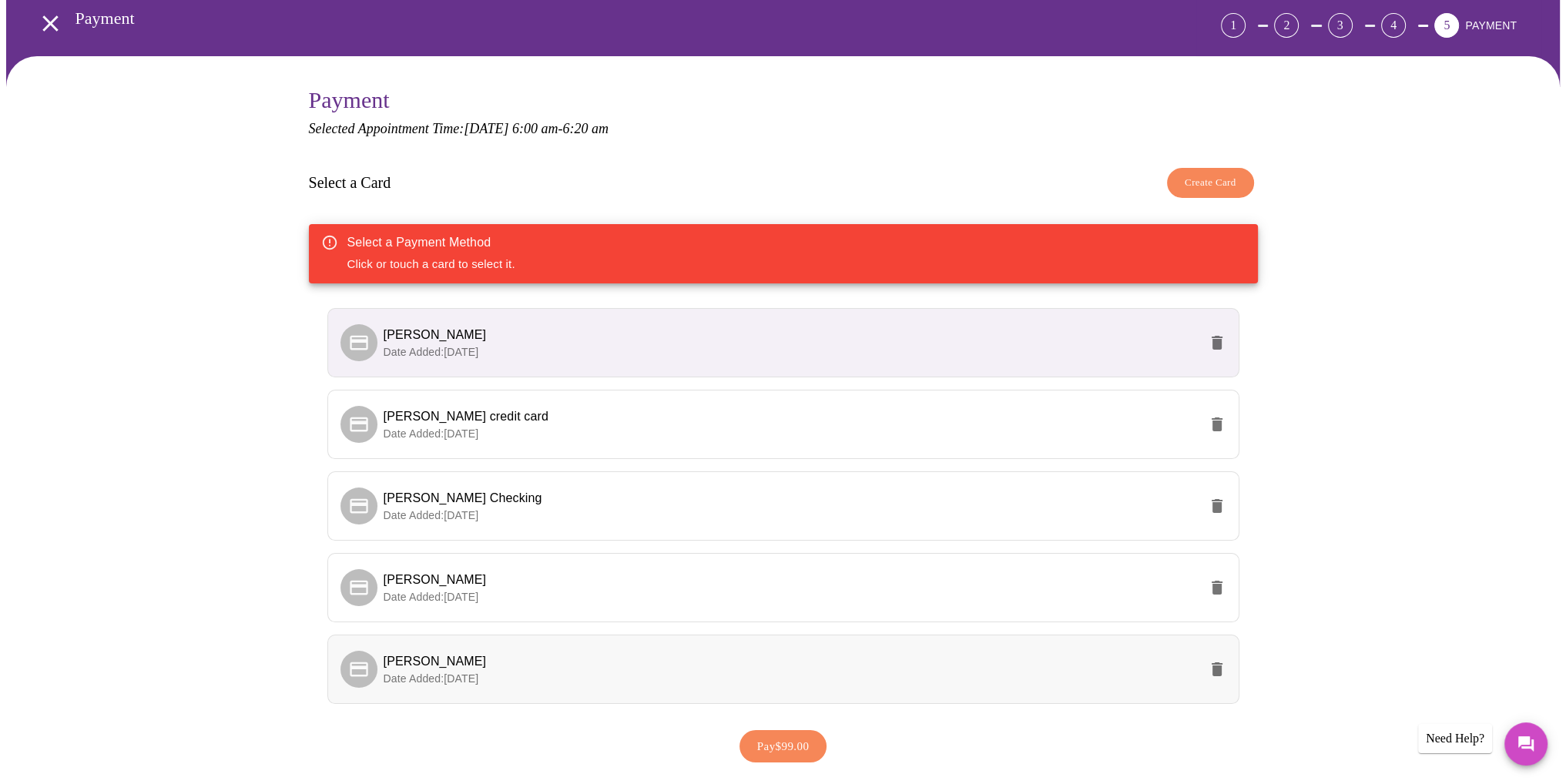
scroll to position [173, 0]
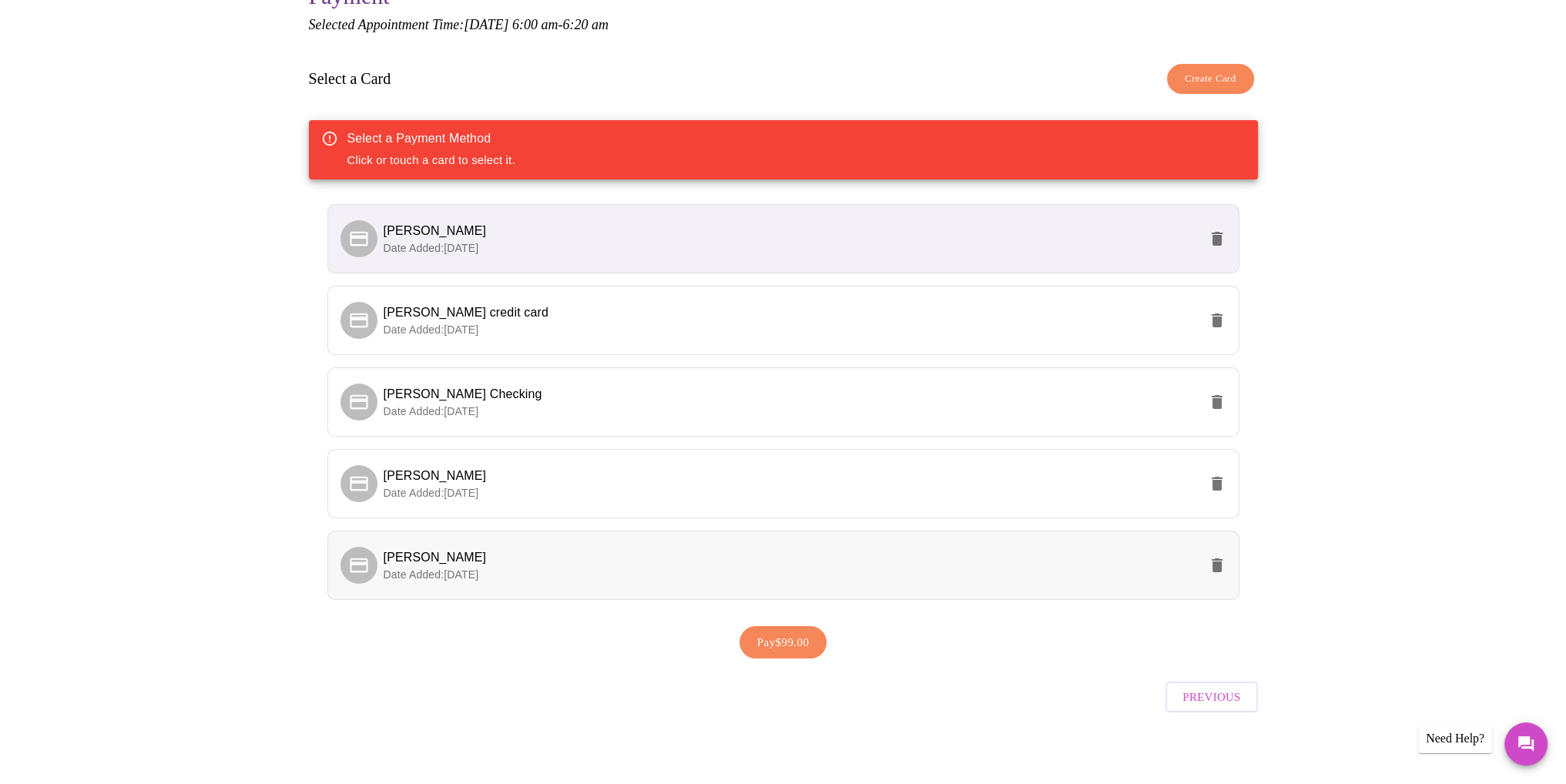
click at [980, 567] on p "Date Added: [DATE]" at bounding box center [791, 574] width 815 height 15
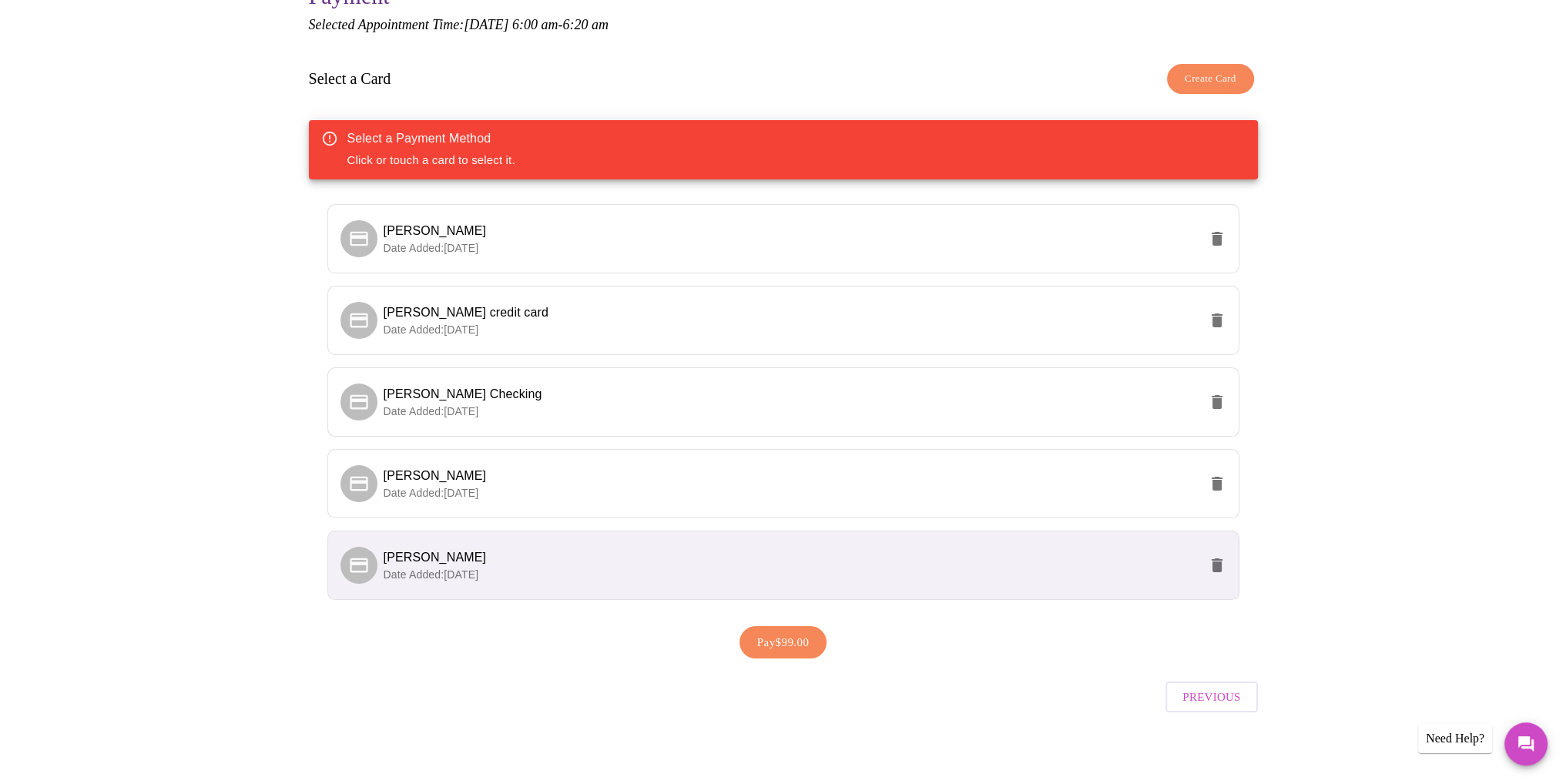
click at [798, 636] on span "Pay $99.00" at bounding box center [783, 641] width 53 height 20
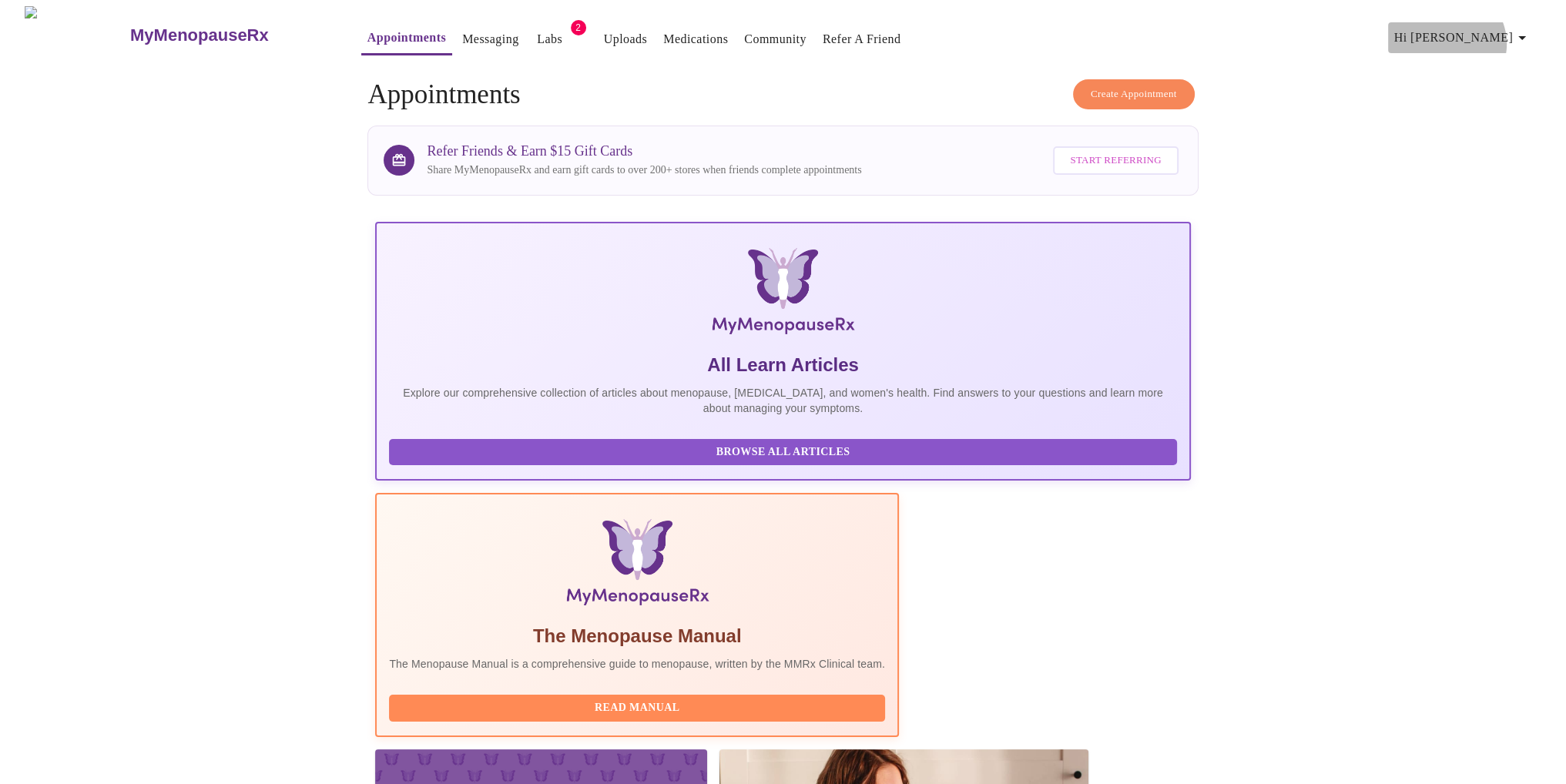
click at [1506, 37] on span "Hi [PERSON_NAME]" at bounding box center [1463, 37] width 137 height 22
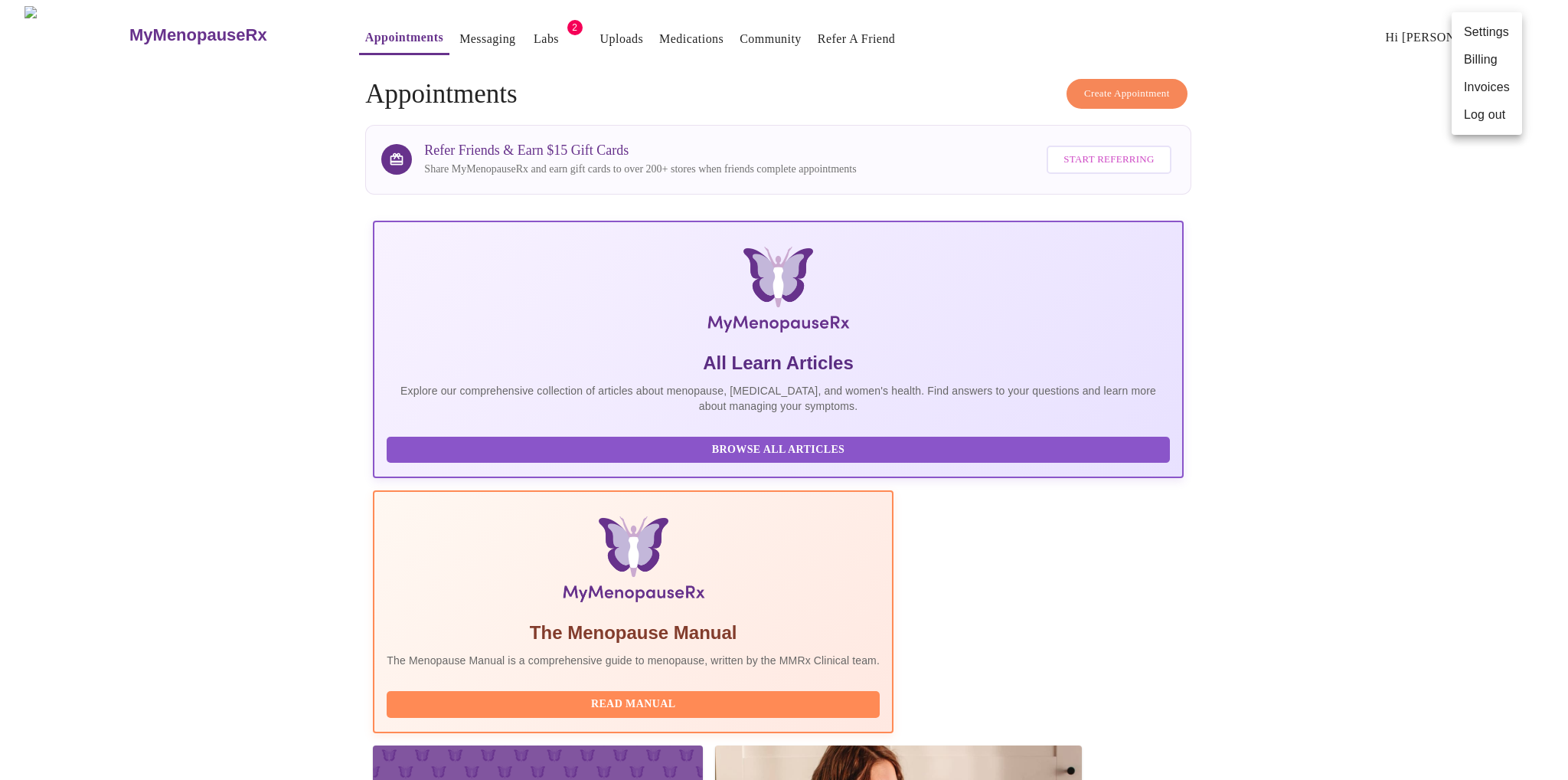
click at [1482, 111] on li "Log out" at bounding box center [1487, 114] width 70 height 28
